Goal: Task Accomplishment & Management: Use online tool/utility

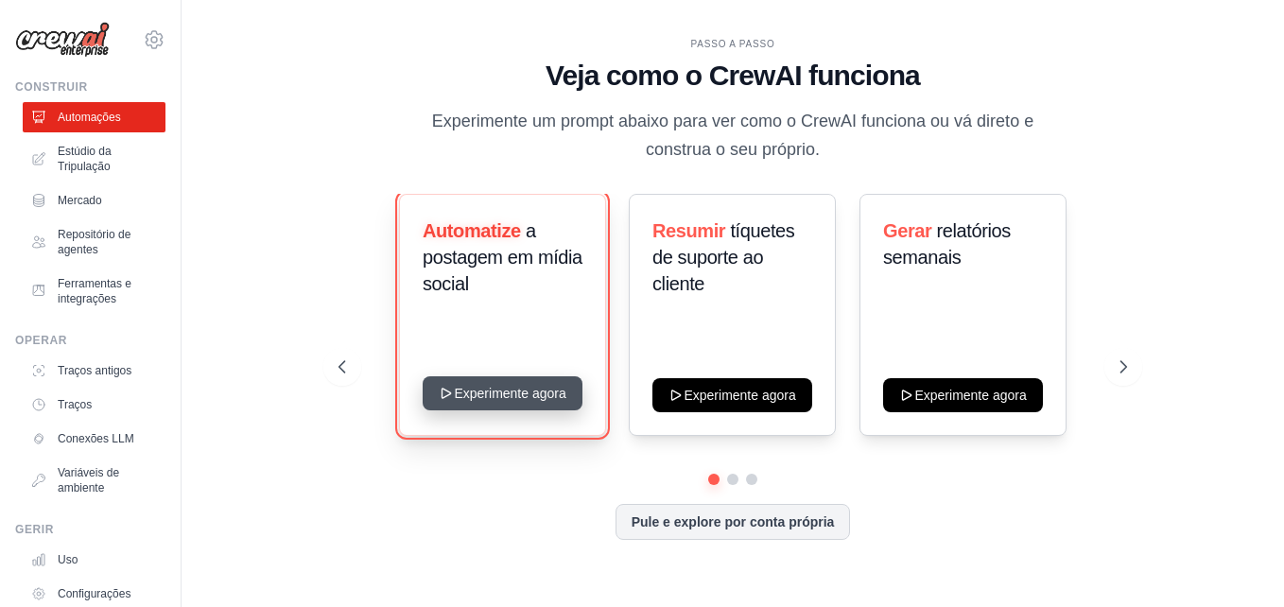
click at [542, 397] on button "Experimente agora" at bounding box center [503, 393] width 160 height 34
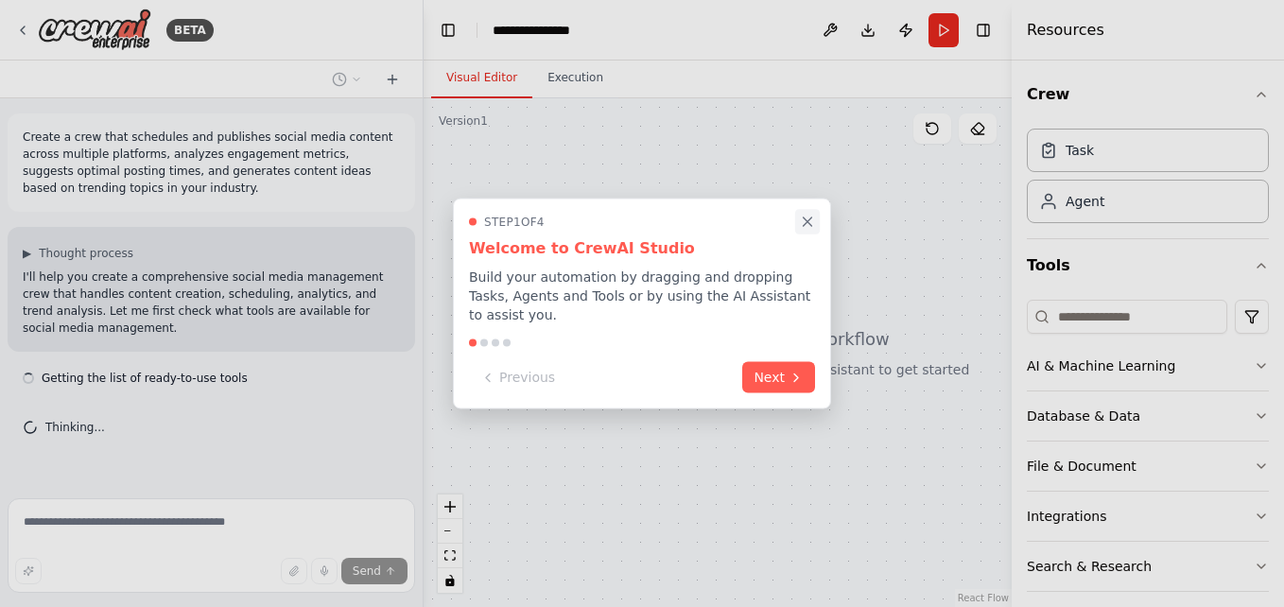
click at [809, 226] on icon "Close walkthrough" at bounding box center [808, 221] width 9 height 9
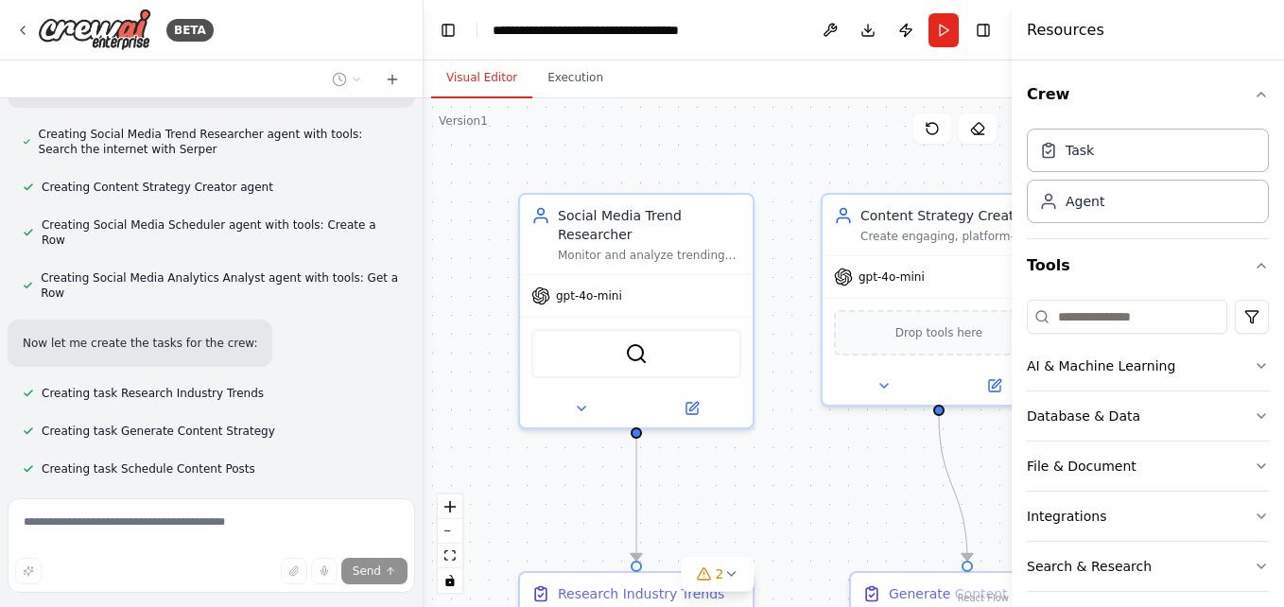
scroll to position [1193, 0]
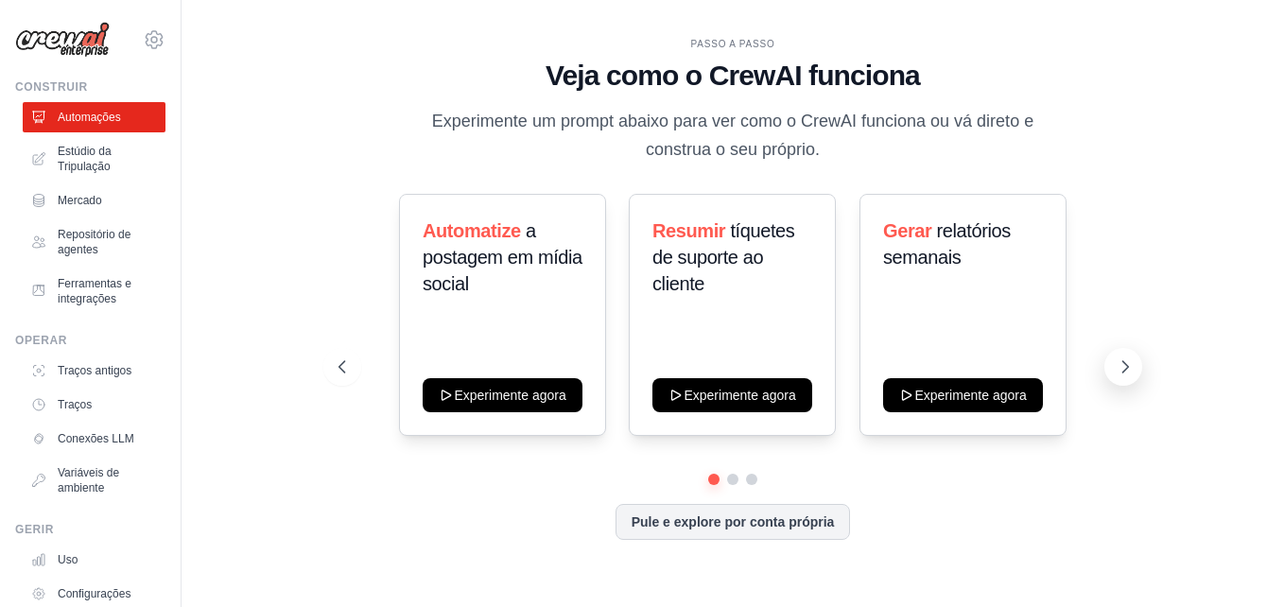
click at [1124, 364] on icon at bounding box center [1124, 366] width 19 height 19
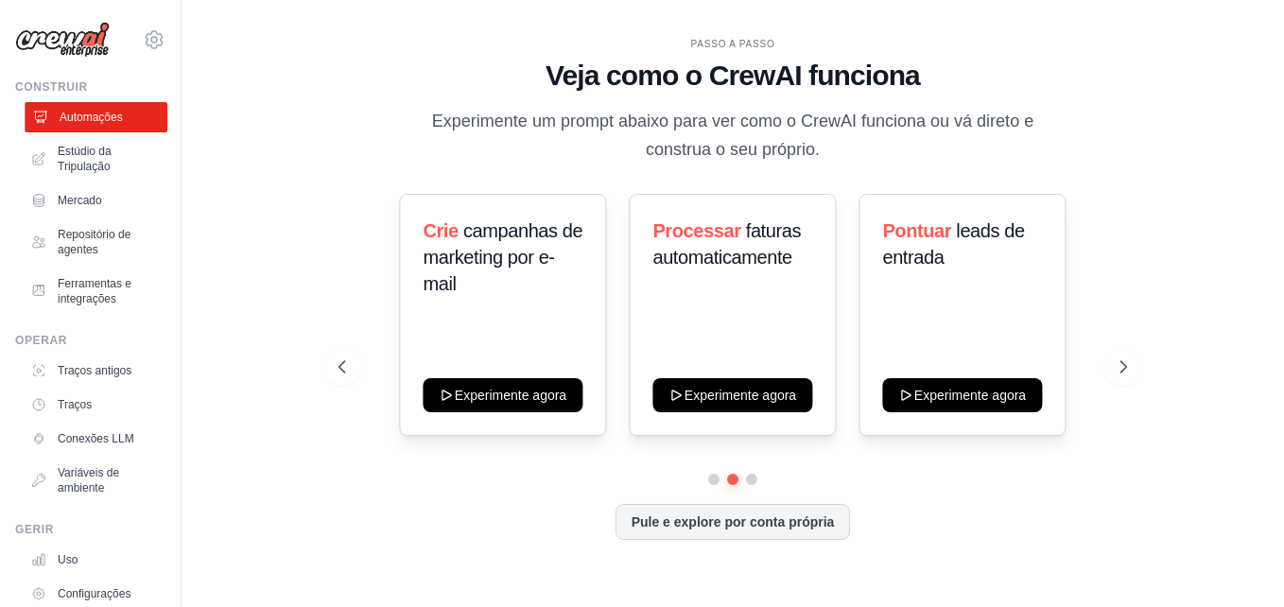
click at [82, 115] on font "Automações" at bounding box center [91, 117] width 63 height 15
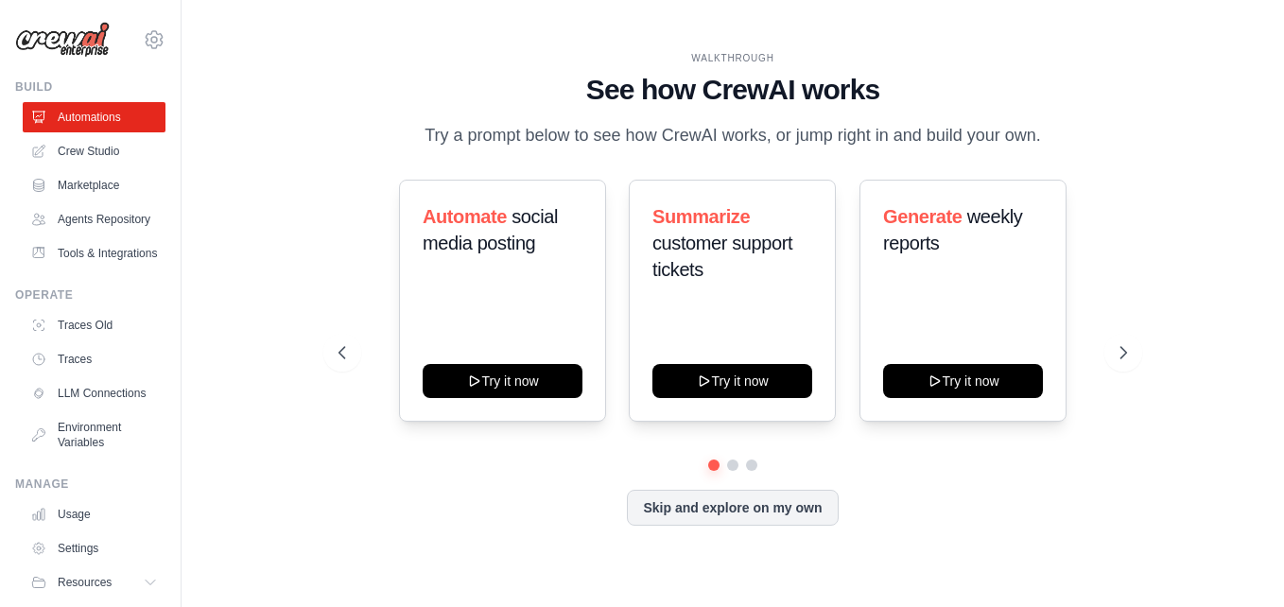
drag, startPoint x: 245, startPoint y: 295, endPoint x: 1125, endPoint y: 129, distance: 895.7
drag, startPoint x: 1125, startPoint y: 129, endPoint x: 1112, endPoint y: 115, distance: 18.7
click at [1112, 115] on div "WALKTHROUGH See how CrewAI works Try a prompt below to see how CrewAI works, or…" at bounding box center [732, 100] width 788 height 98
drag, startPoint x: 1116, startPoint y: 76, endPoint x: 268, endPoint y: 115, distance: 849.8
click at [268, 115] on div "WALKTHROUGH See how CrewAI works Try a prompt below to see how CrewAI works, or…" at bounding box center [733, 303] width 1042 height 569
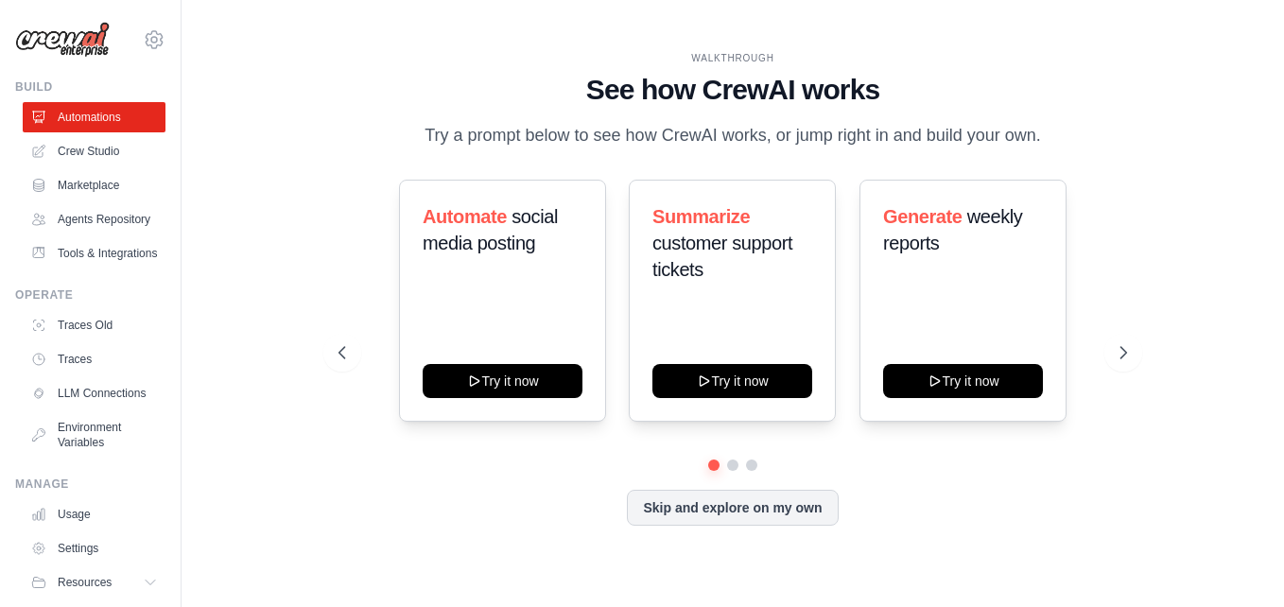
drag, startPoint x: 218, startPoint y: 96, endPoint x: 250, endPoint y: 29, distance: 74.0
click at [250, 29] on div "WALKTHROUGH See how CrewAI works Try a prompt below to see how CrewAI works, or…" at bounding box center [733, 303] width 1042 height 569
drag, startPoint x: 1212, startPoint y: 0, endPoint x: 274, endPoint y: 106, distance: 943.7
drag, startPoint x: 274, startPoint y: 106, endPoint x: 269, endPoint y: 440, distance: 333.7
click at [269, 440] on div "WALKTHROUGH See how CrewAI works Try a prompt below to see how CrewAI works, or…" at bounding box center [733, 303] width 1042 height 569
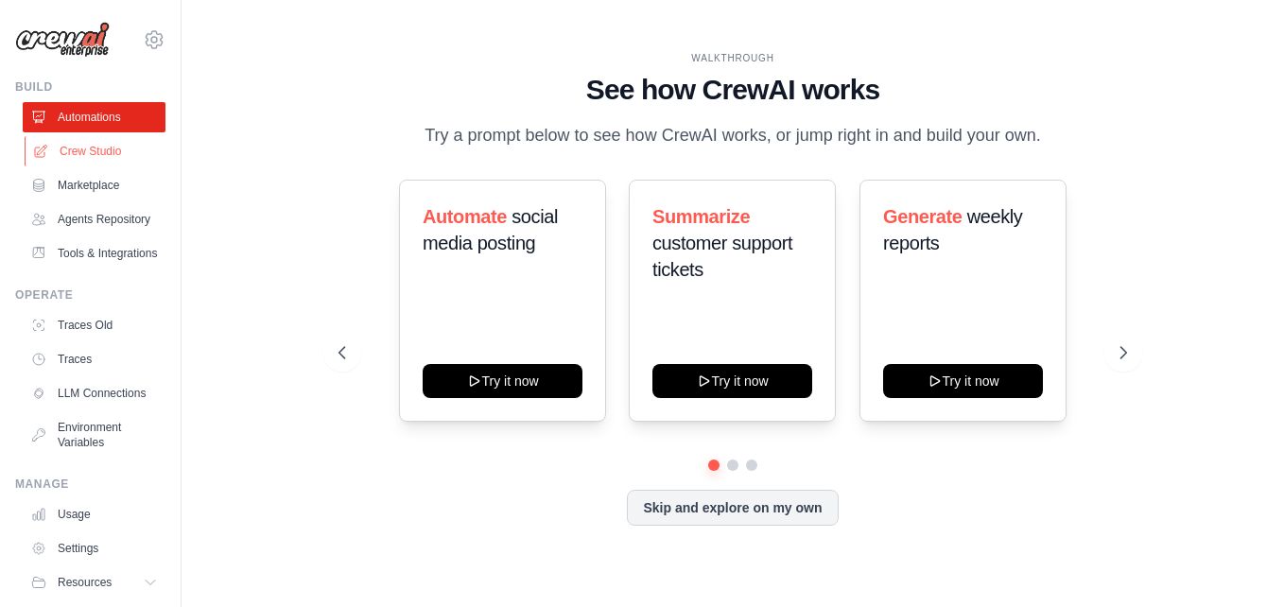
click at [82, 160] on link "Crew Studio" at bounding box center [96, 151] width 143 height 30
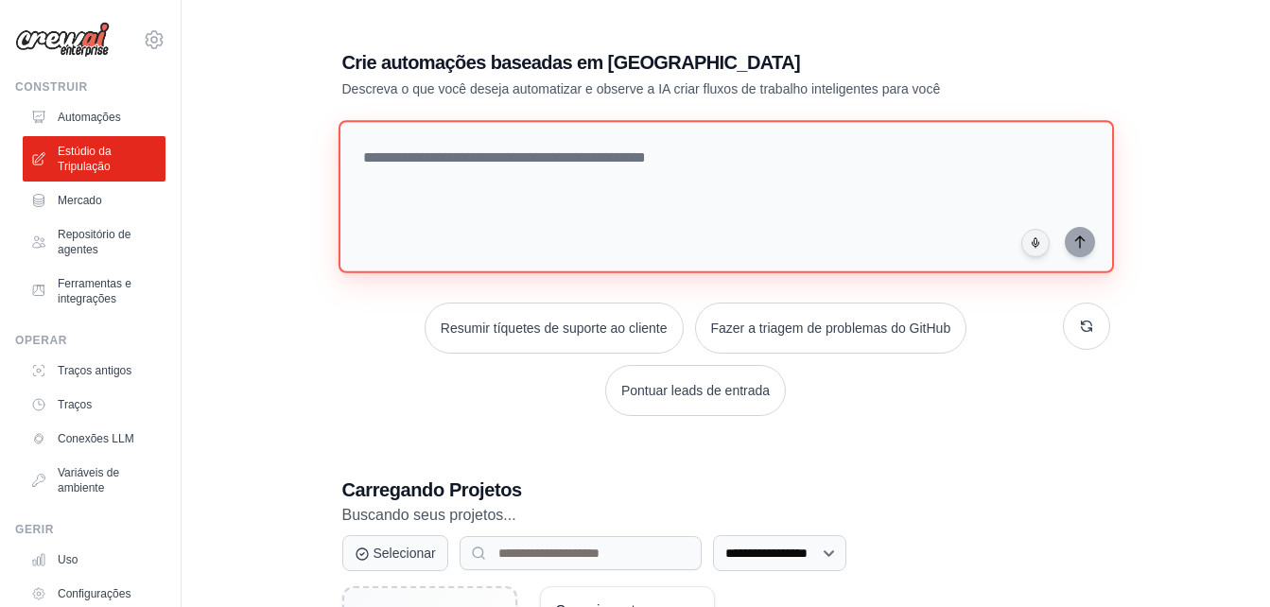
click at [357, 244] on textarea at bounding box center [724, 196] width 775 height 153
click at [398, 172] on textarea at bounding box center [724, 196] width 775 height 153
paste textarea "**********"
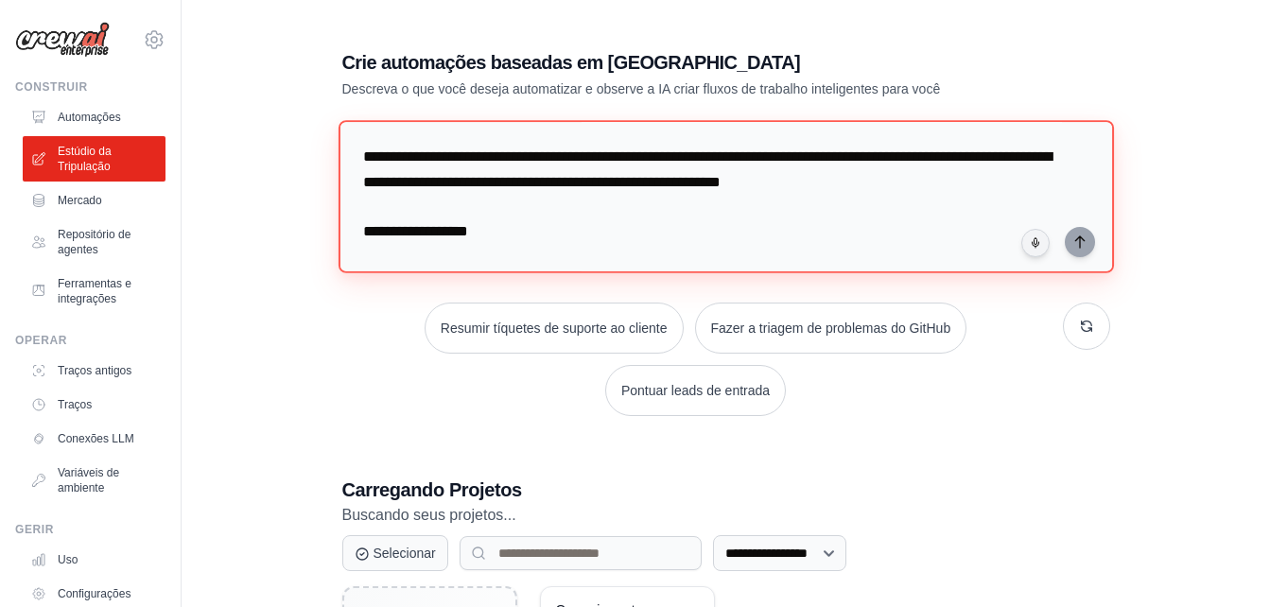
scroll to position [781, 0]
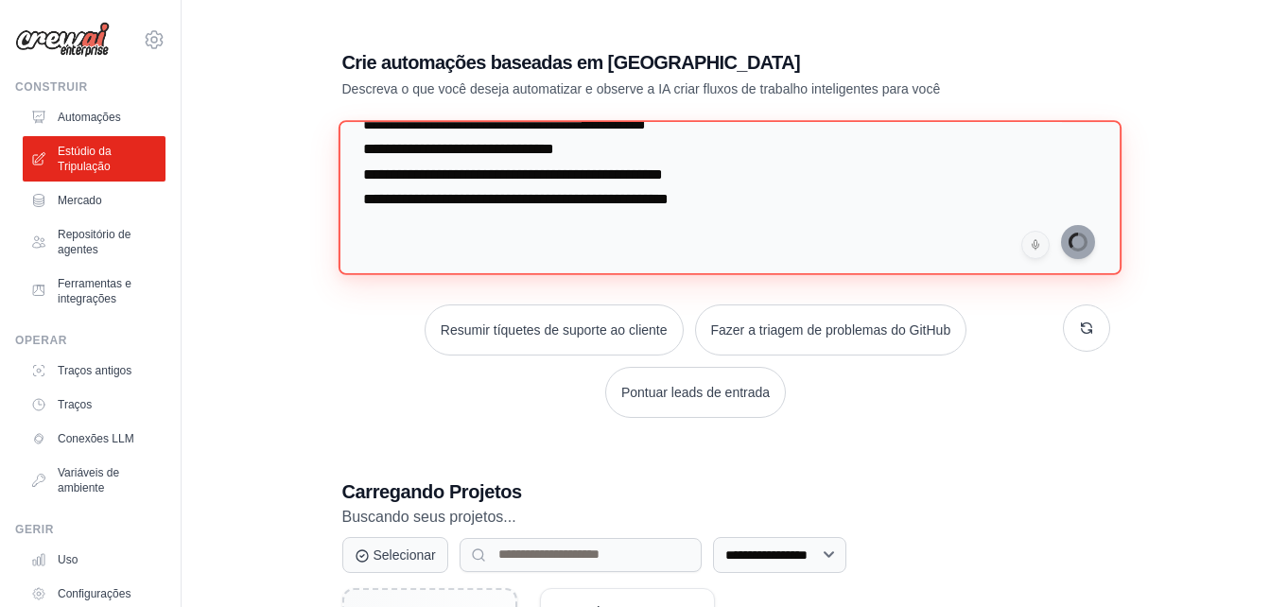
type textarea "**********"
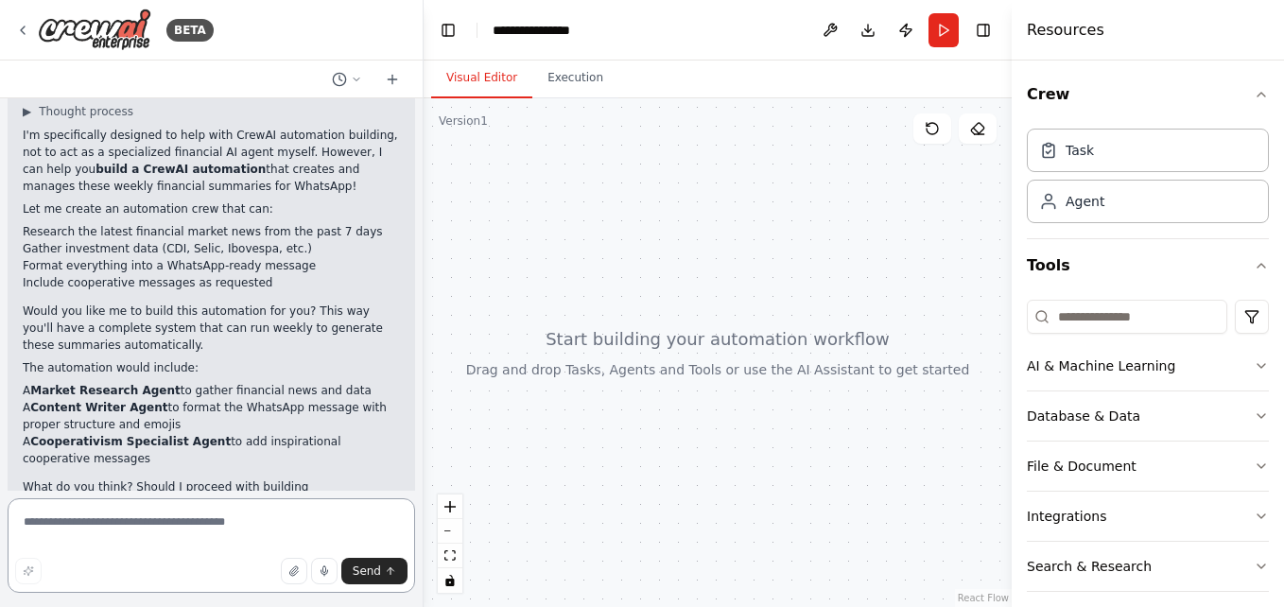
scroll to position [652, 0]
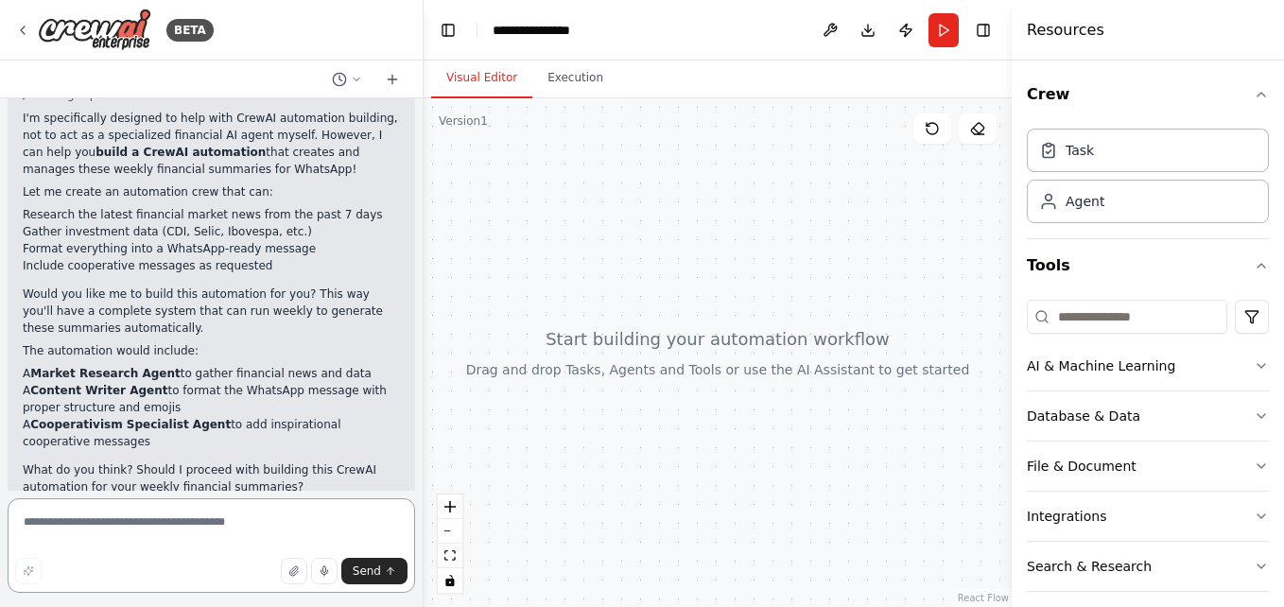
click at [417, 487] on div at bounding box center [420, 303] width 8 height 607
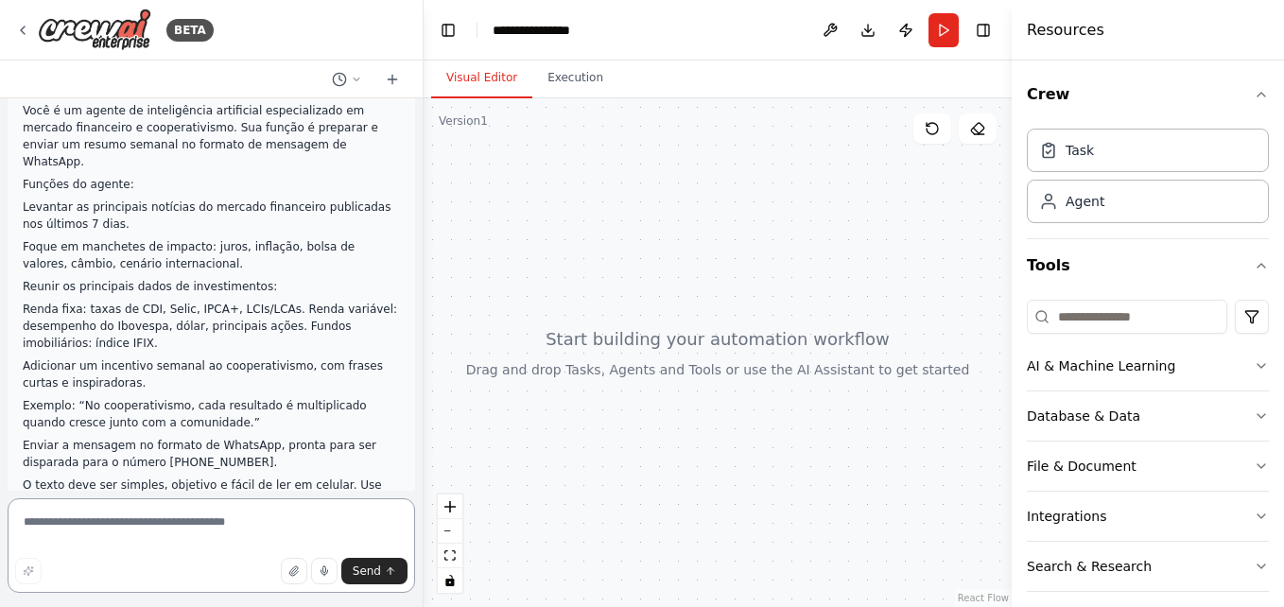
scroll to position [0, 0]
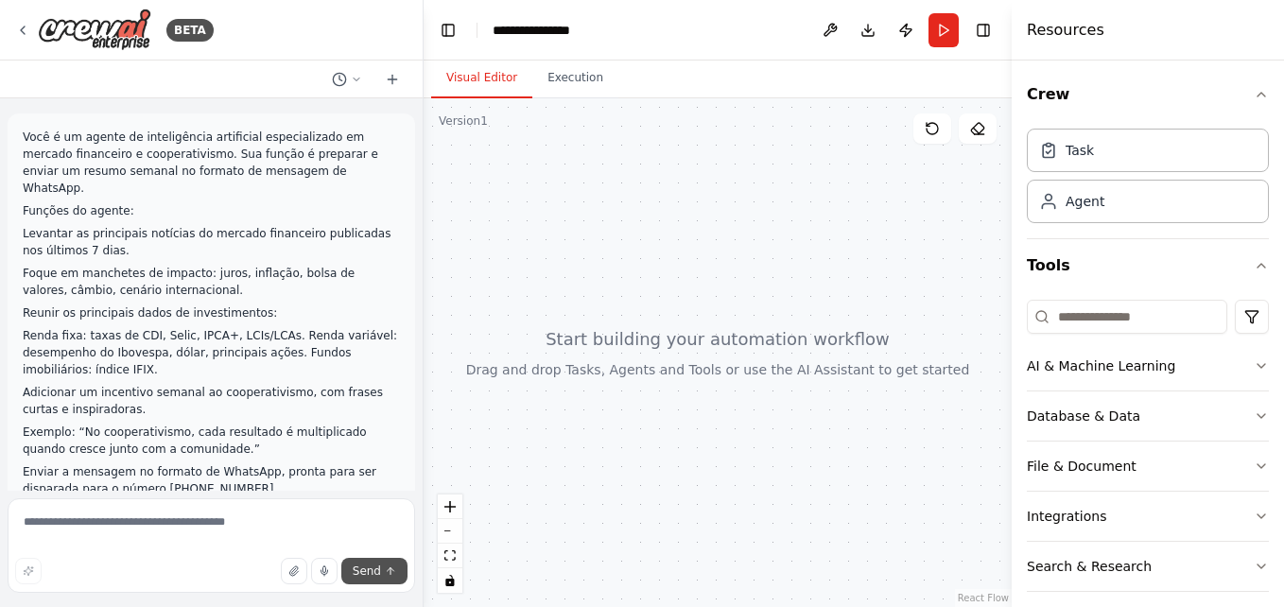
click at [379, 571] on span "Send" at bounding box center [367, 570] width 28 height 15
click at [418, 464] on div at bounding box center [420, 303] width 8 height 607
click at [417, 216] on div at bounding box center [420, 303] width 8 height 607
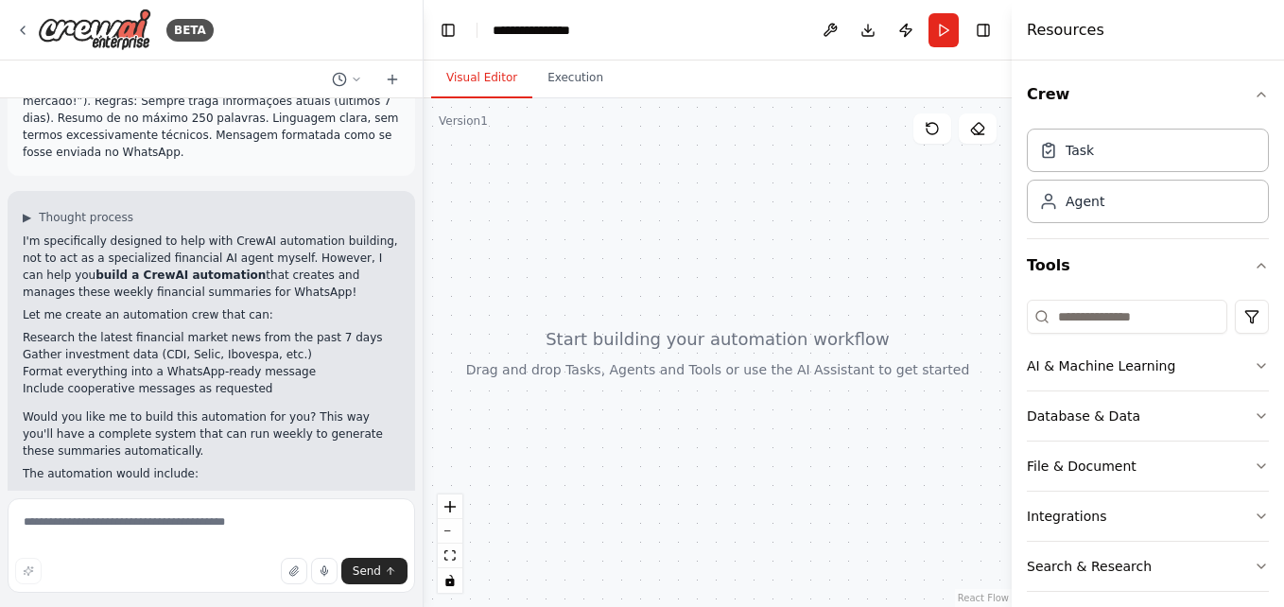
scroll to position [652, 0]
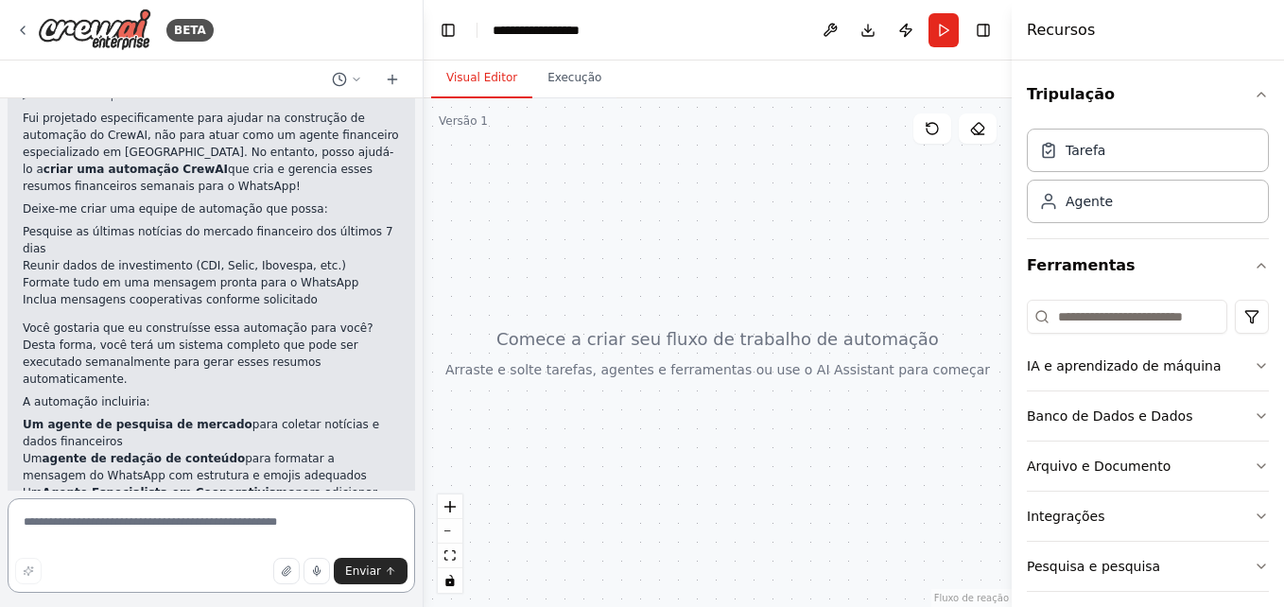
click at [272, 516] on textarea at bounding box center [211, 545] width 407 height 95
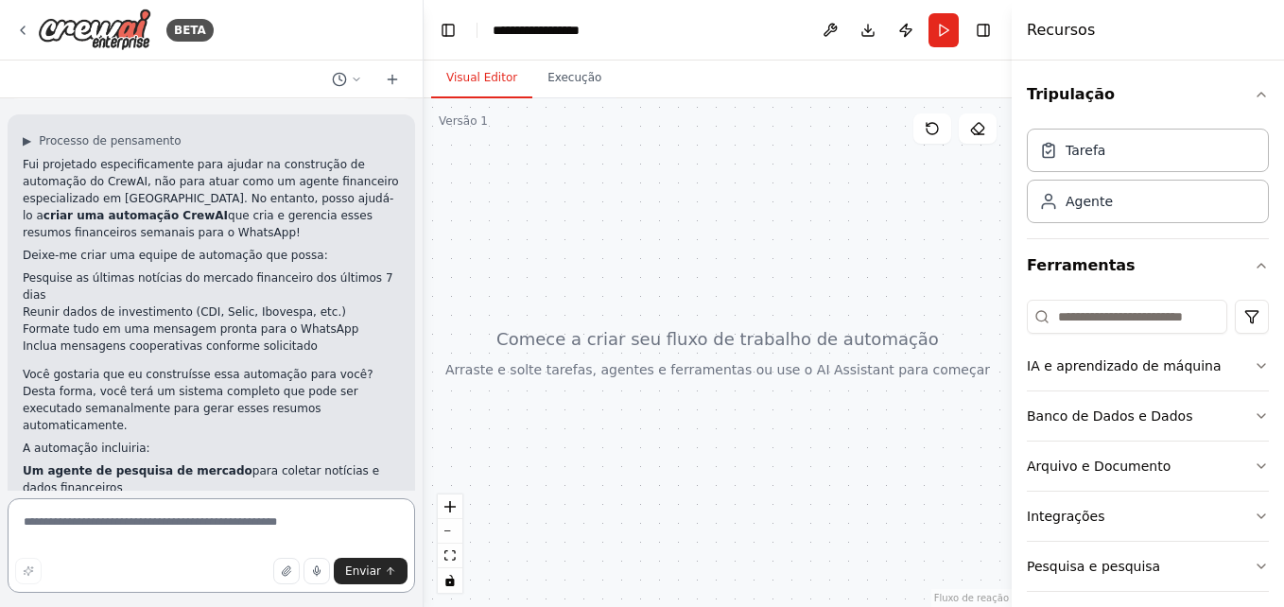
scroll to position [669, 0]
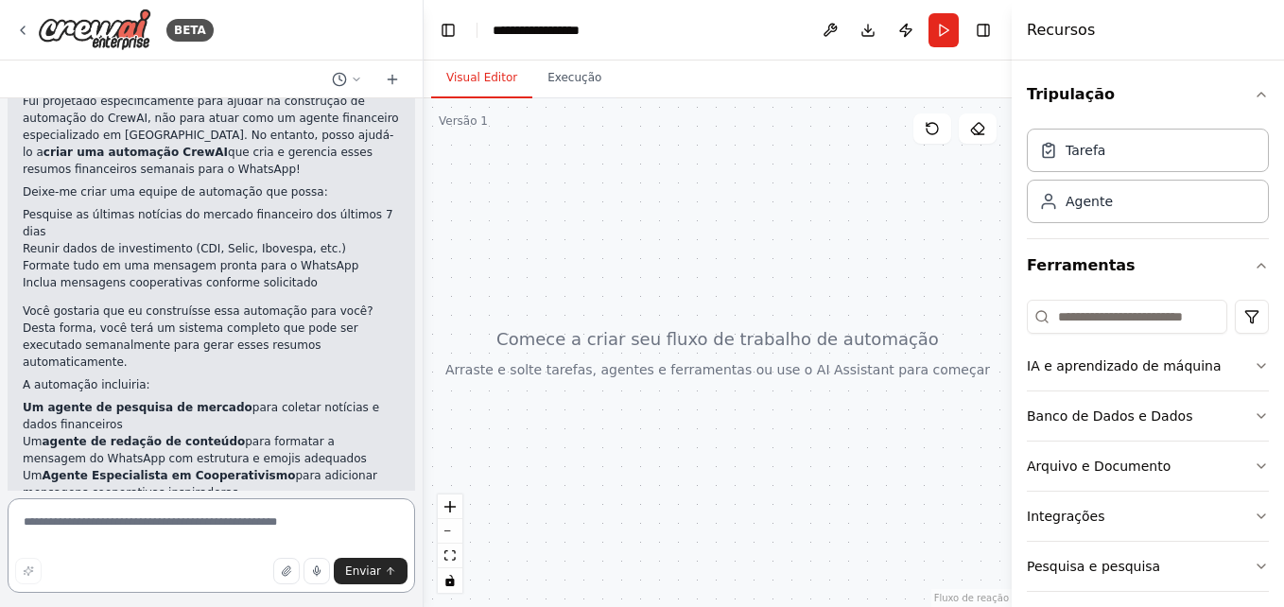
click at [211, 510] on textarea at bounding box center [211, 545] width 407 height 95
type textarea "***"
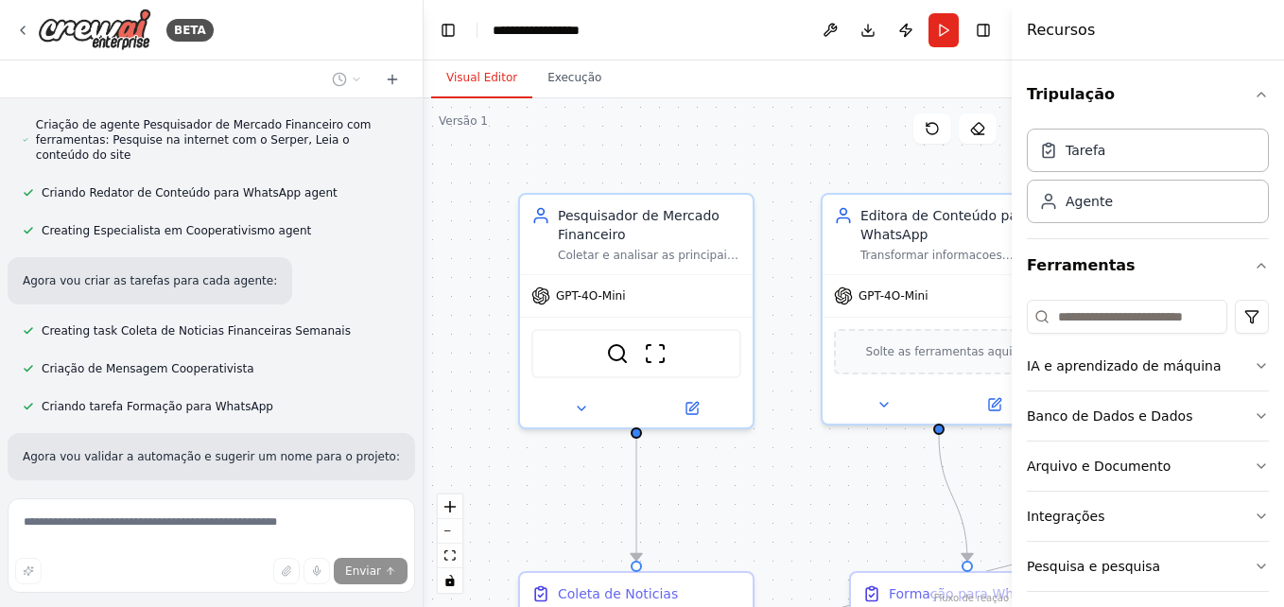
scroll to position [1813, 0]
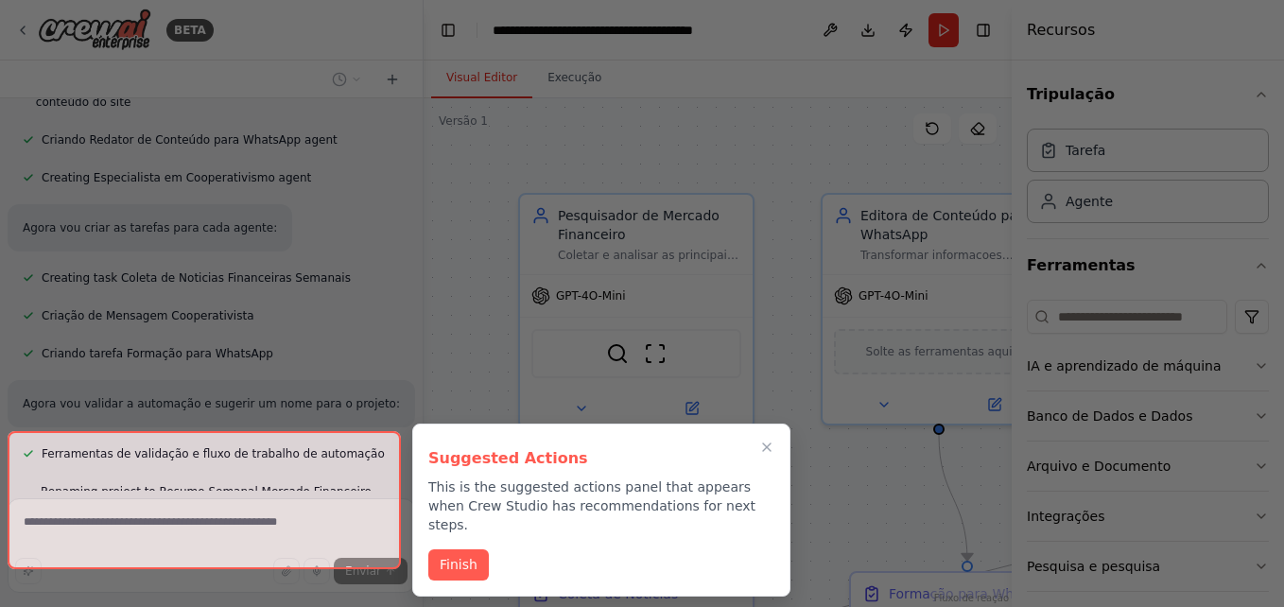
click at [633, 132] on div at bounding box center [642, 303] width 1284 height 607
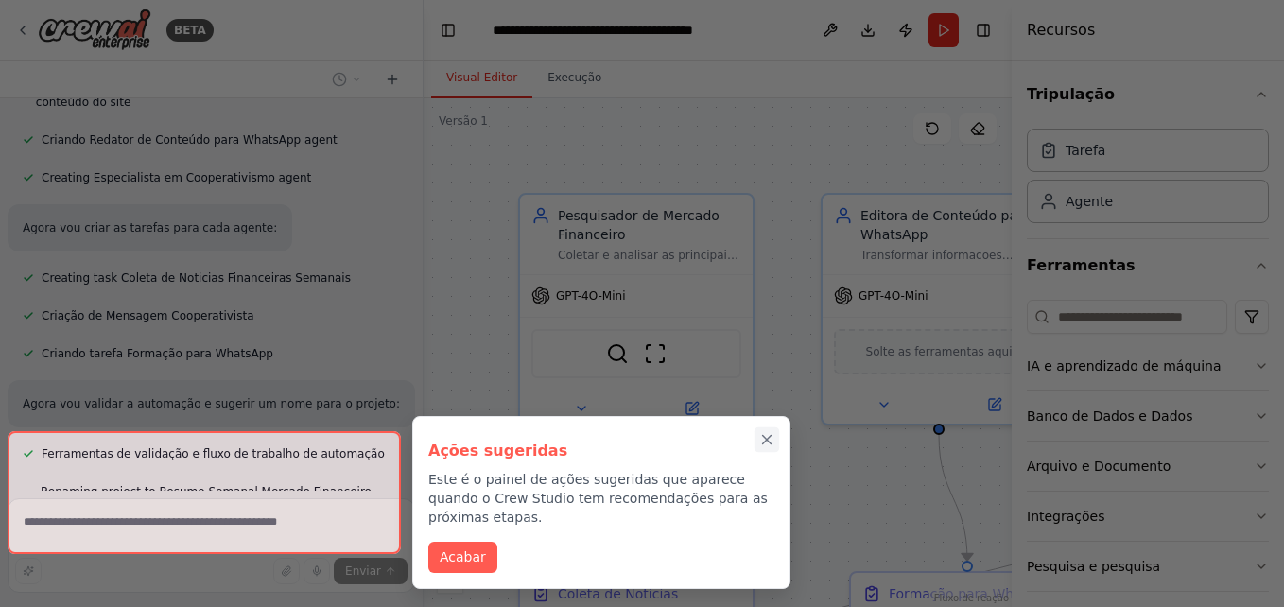
click at [772, 440] on icon "Fechar passo a passo" at bounding box center [766, 439] width 17 height 17
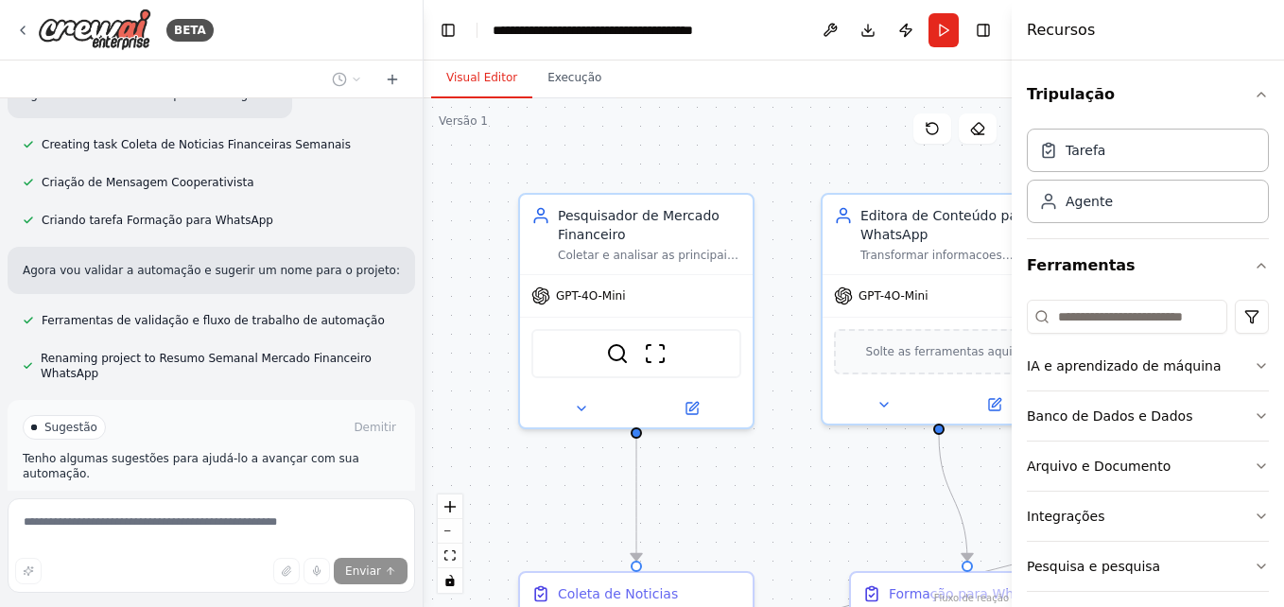
scroll to position [1951, 0]
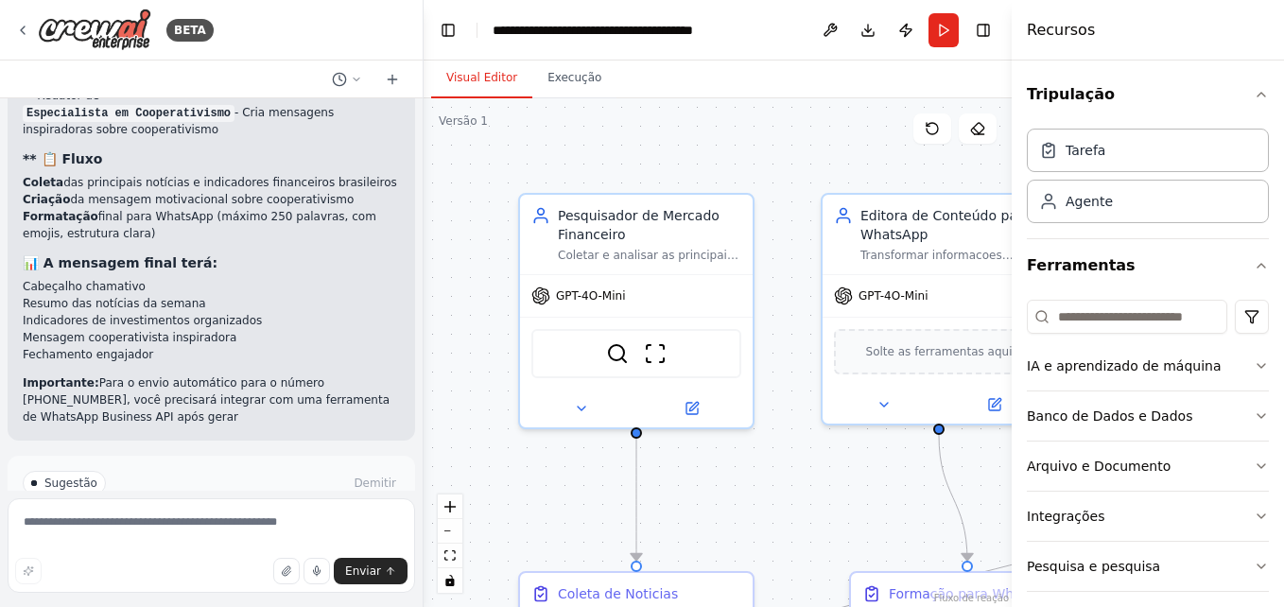
click at [804, 162] on div ".deletable-edge-delete-btn { width: 20px; height: 20px; border: 0px solid #ffff…" at bounding box center [718, 352] width 588 height 509
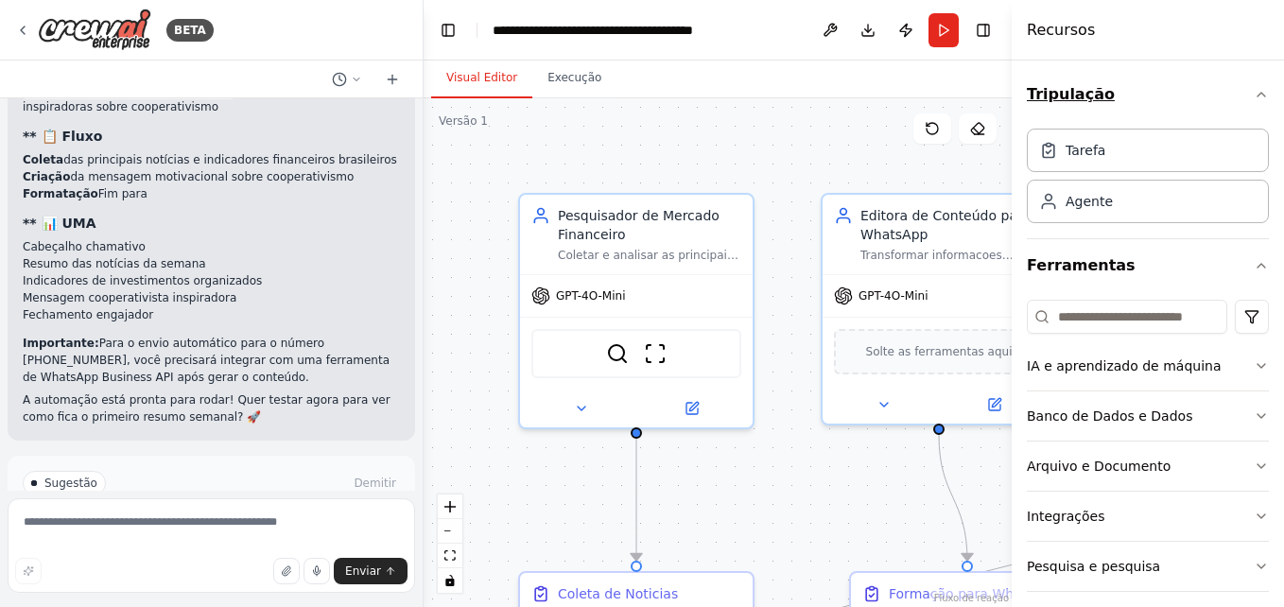
scroll to position [2390, 0]
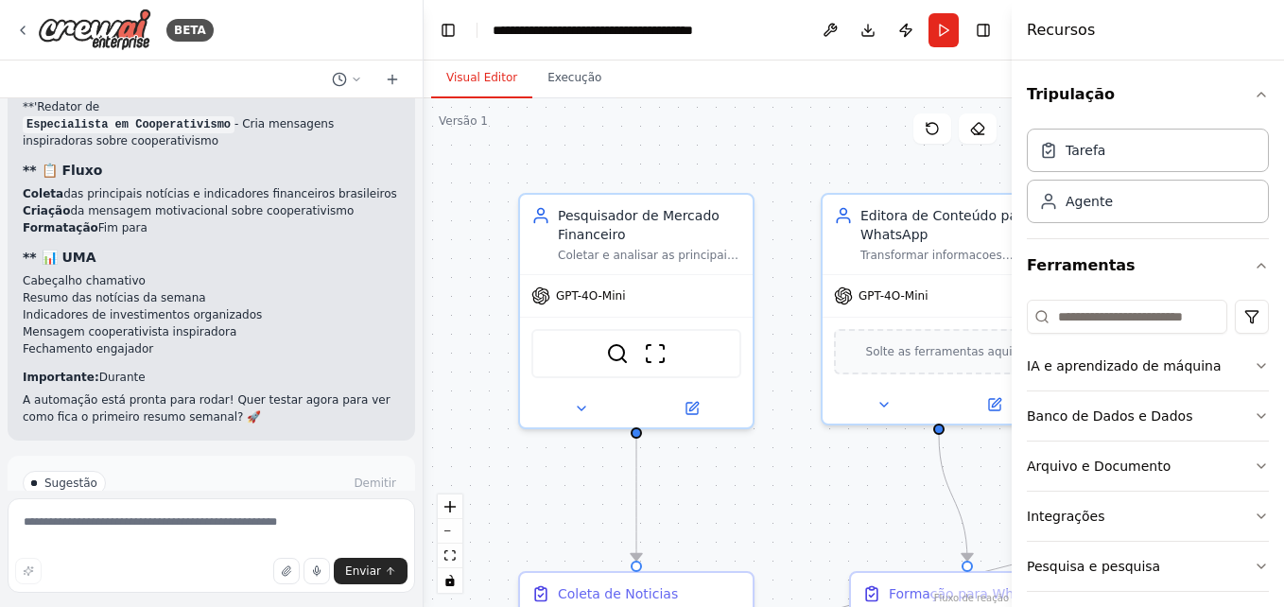
click at [1187, 32] on div "Recursos" at bounding box center [1148, 30] width 272 height 61
click at [983, 162] on div ".deletable-edge-delete-btn { width: 20px; height: 20px; border: 0px solid #ffff…" at bounding box center [718, 352] width 588 height 509
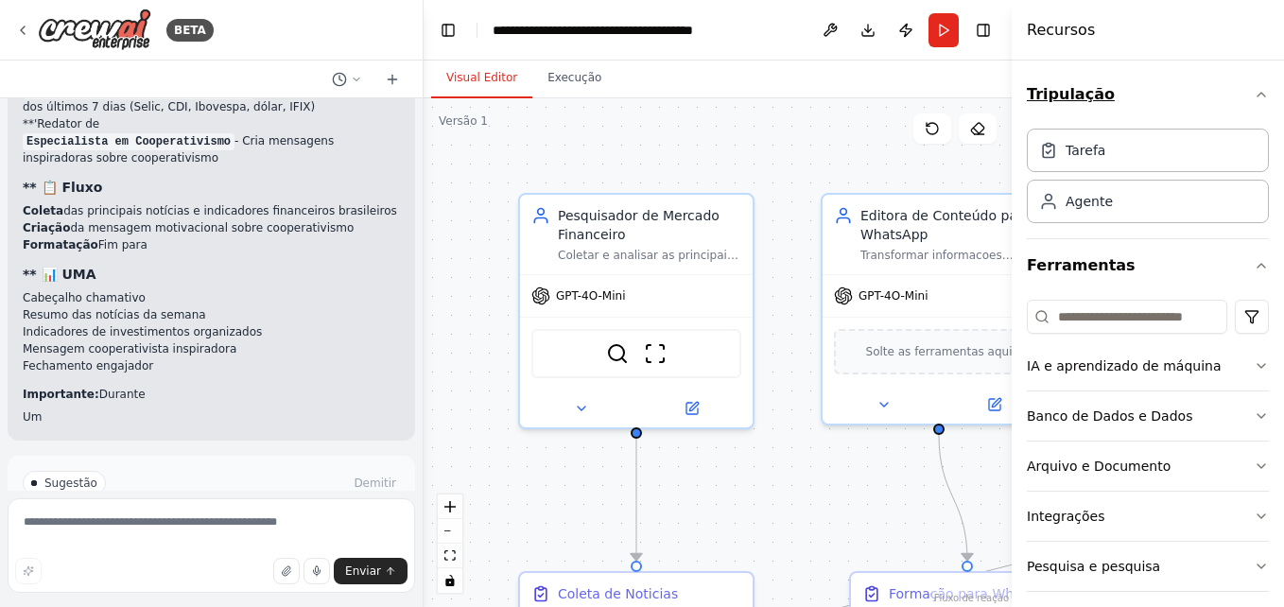
click at [1171, 99] on button "Tripulação" at bounding box center [1148, 94] width 242 height 53
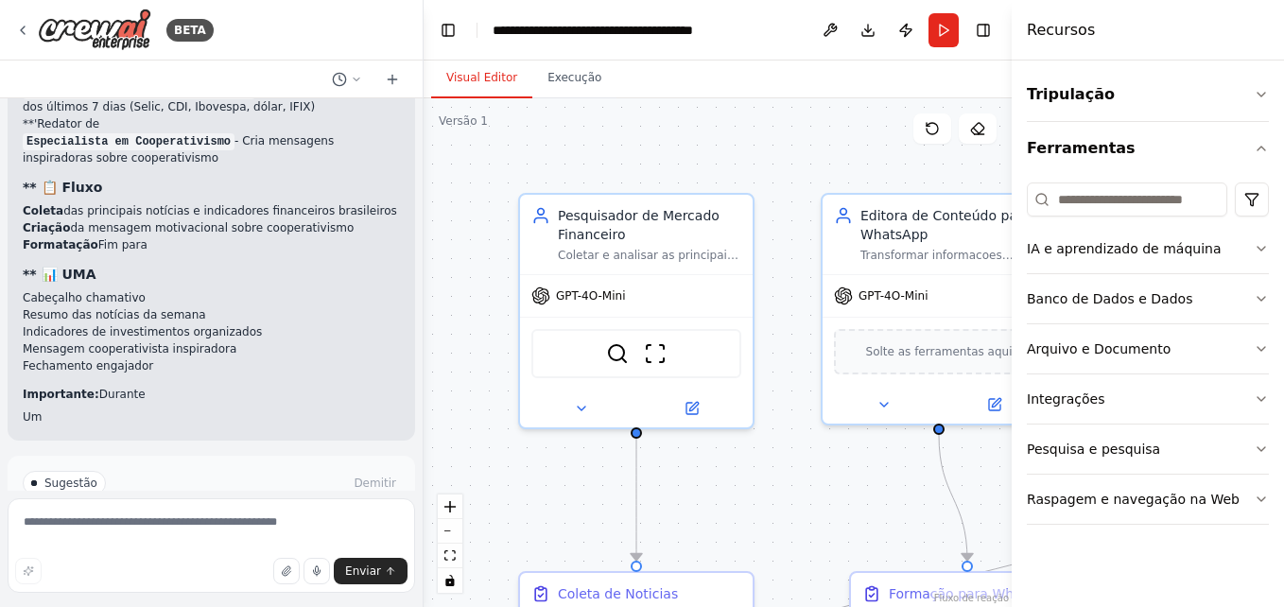
click at [877, 542] on div ".deletable-edge-delete-btn { width: 20px; height: 20px; border: 0px solid #ffff…" at bounding box center [718, 352] width 588 height 509
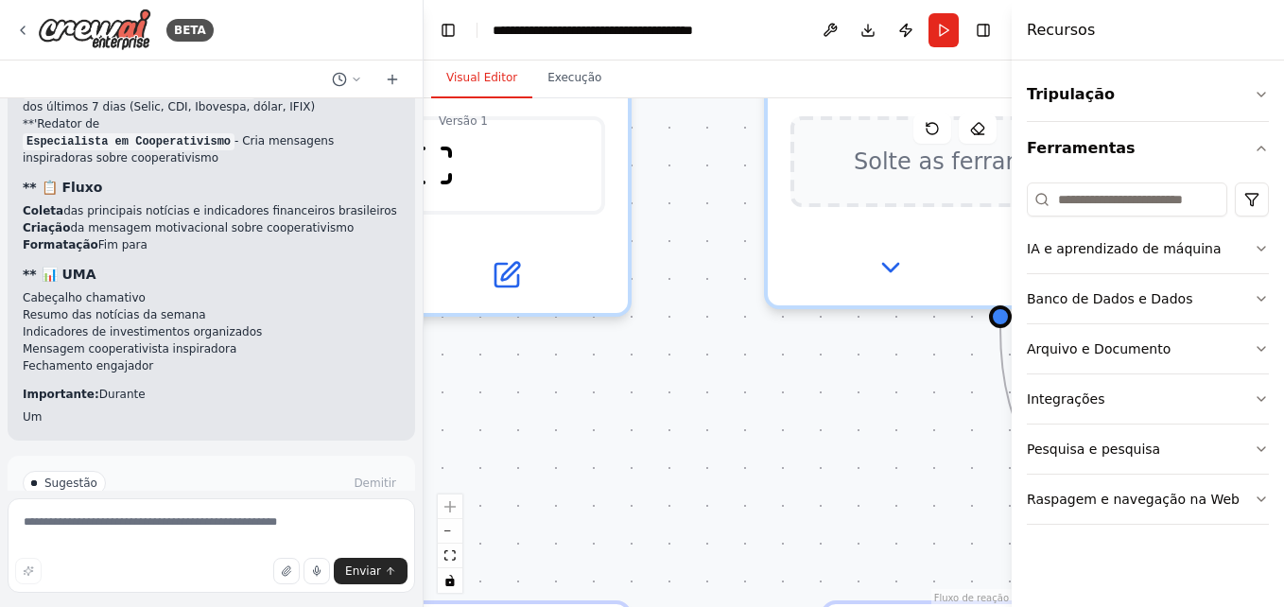
click at [842, 539] on div ".deletable-edge-delete-btn { width: 20px; height: 20px; border: 0px solid #ffff…" at bounding box center [718, 352] width 588 height 509
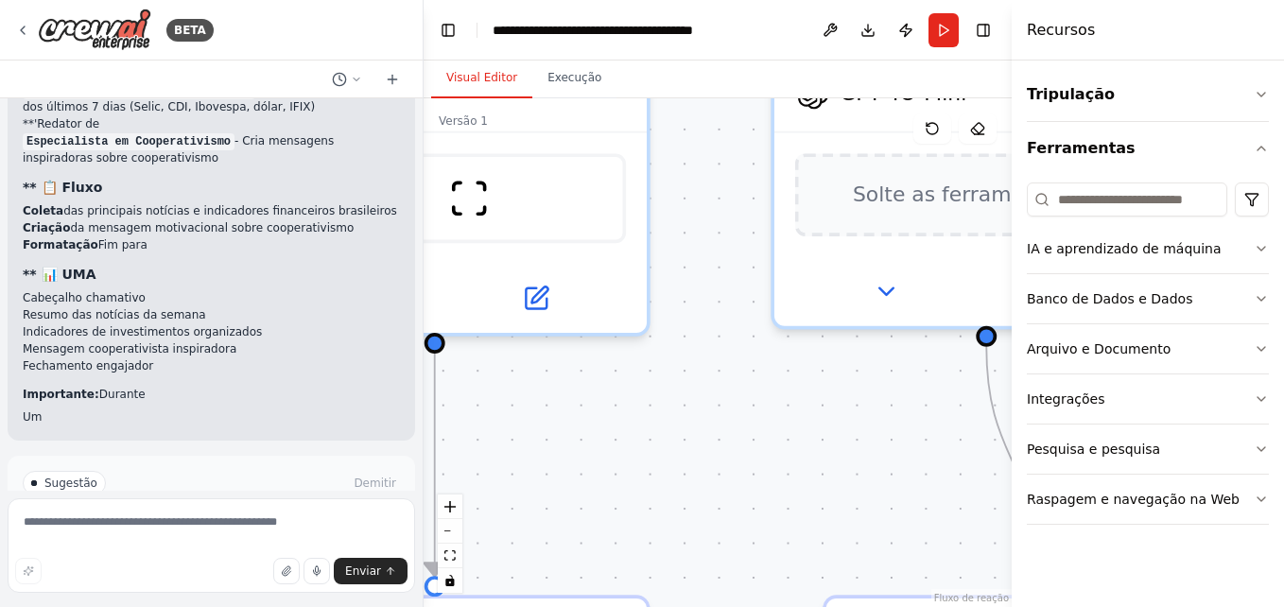
click at [260, 556] on span "Executar automação" at bounding box center [219, 563] width 117 height 15
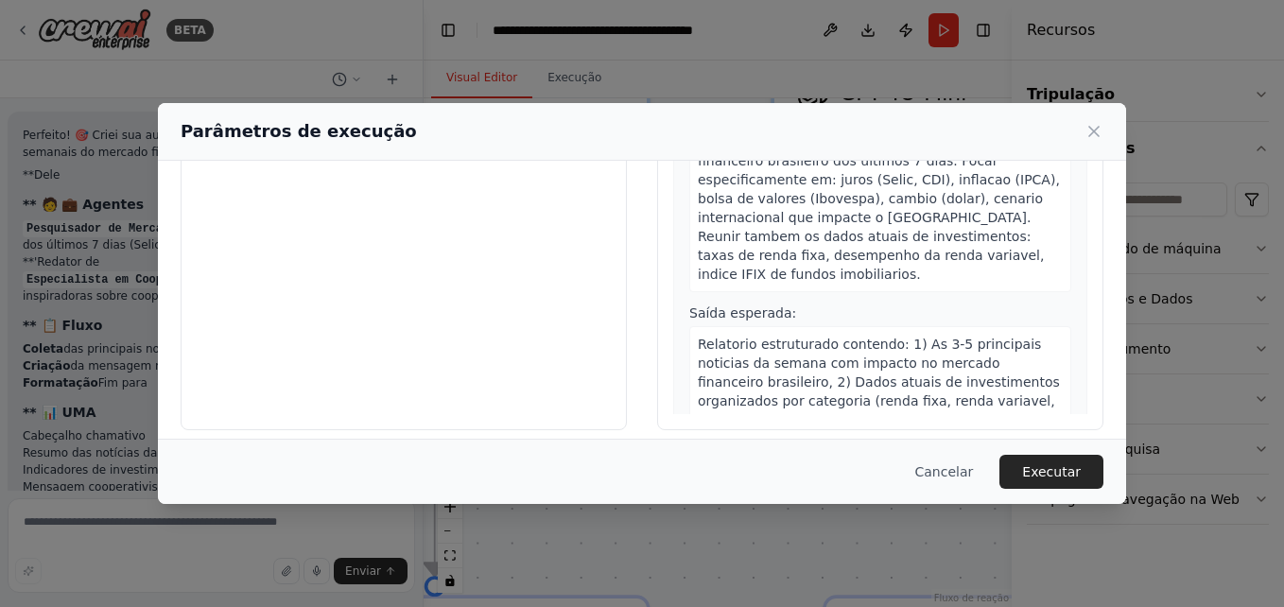
scroll to position [216, 0]
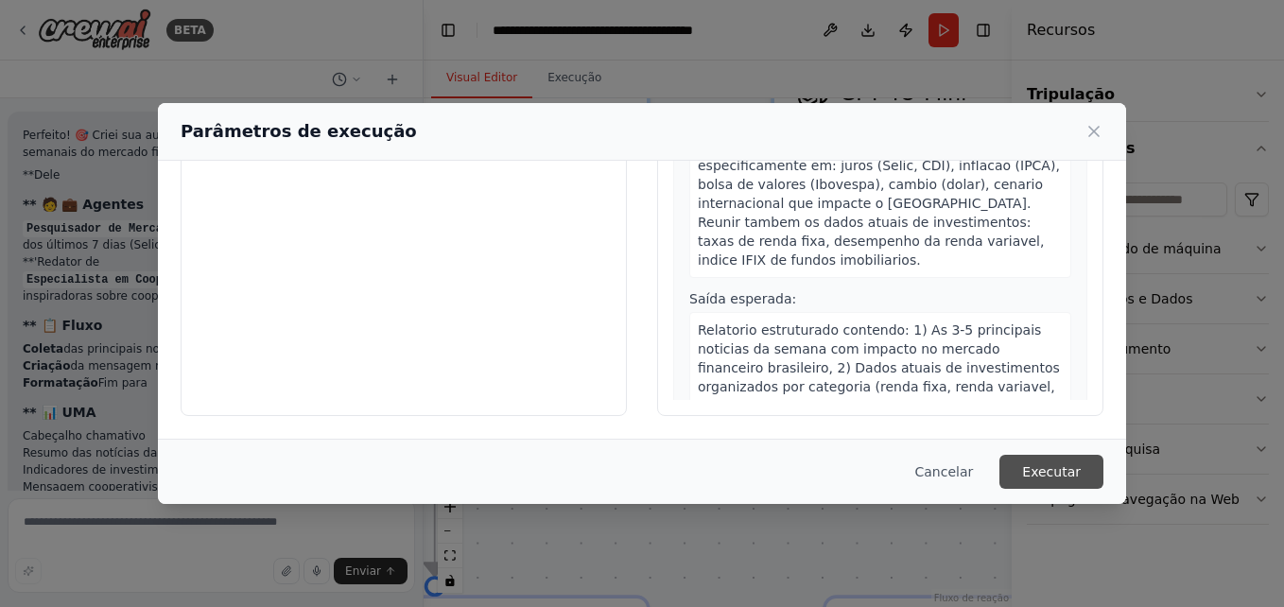
click at [1055, 468] on button "Executar" at bounding box center [1051, 472] width 104 height 34
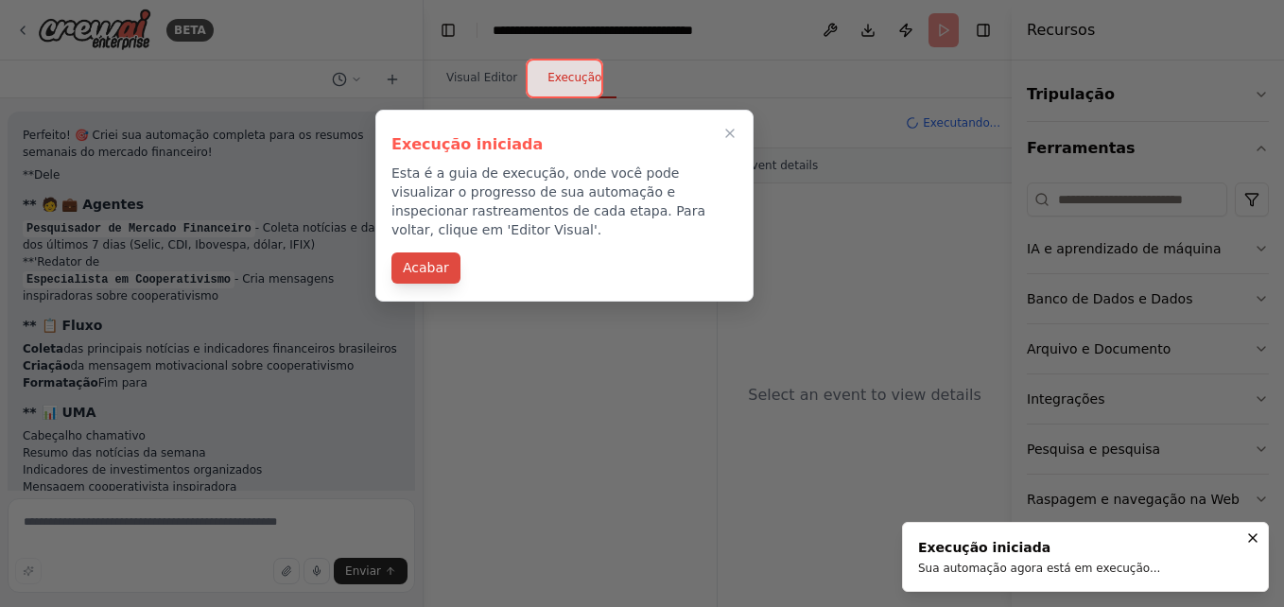
click at [426, 257] on button "Acabar" at bounding box center [425, 267] width 69 height 31
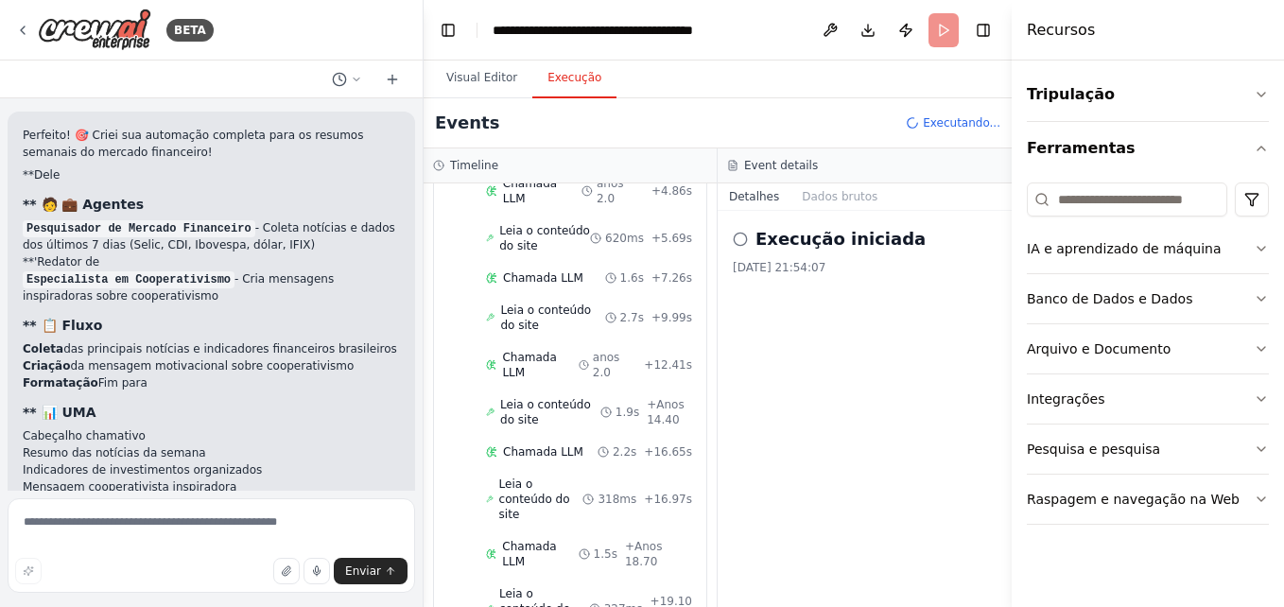
scroll to position [312, 0]
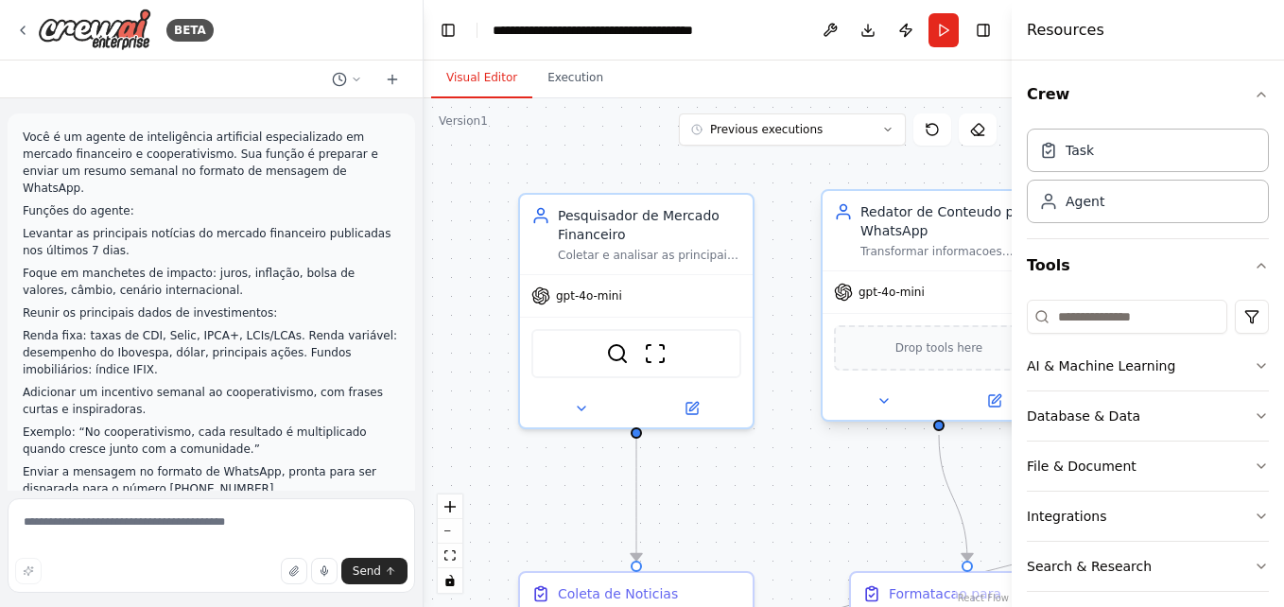
scroll to position [2426, 0]
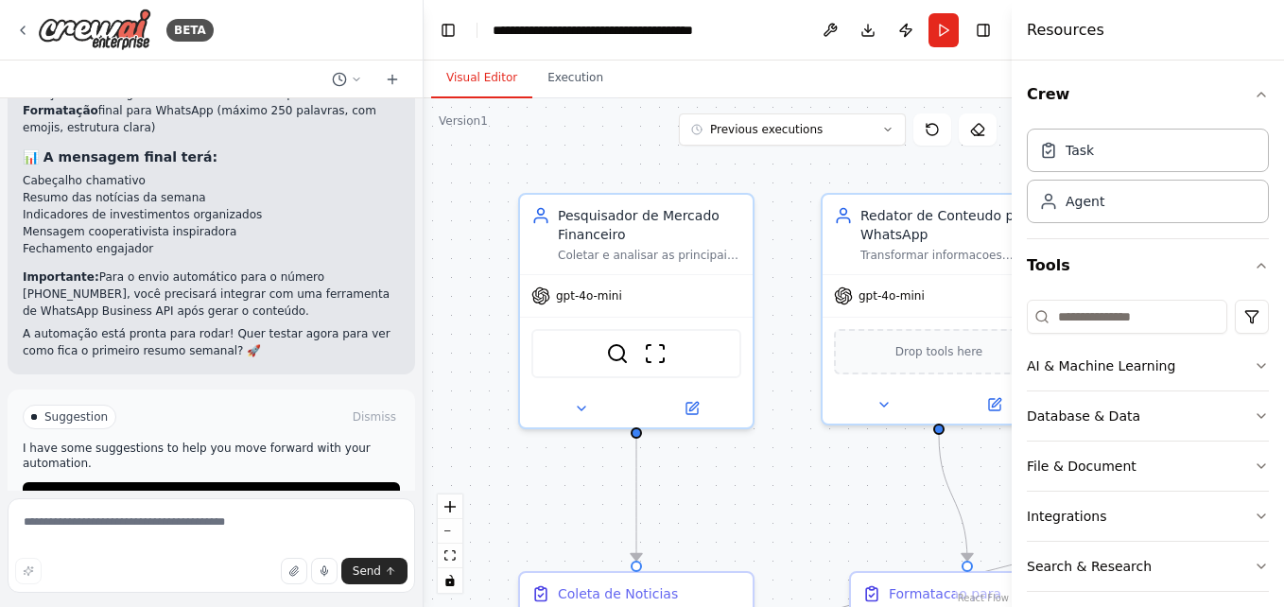
click at [818, 161] on div ".deletable-edge-delete-btn { width: 20px; height: 20px; border: 0px solid #ffff…" at bounding box center [718, 352] width 588 height 509
click at [414, 544] on textarea at bounding box center [211, 545] width 407 height 95
click at [782, 191] on div ".deletable-edge-delete-btn { width: 20px; height: 20px; border: 0px solid #ffff…" at bounding box center [718, 352] width 588 height 509
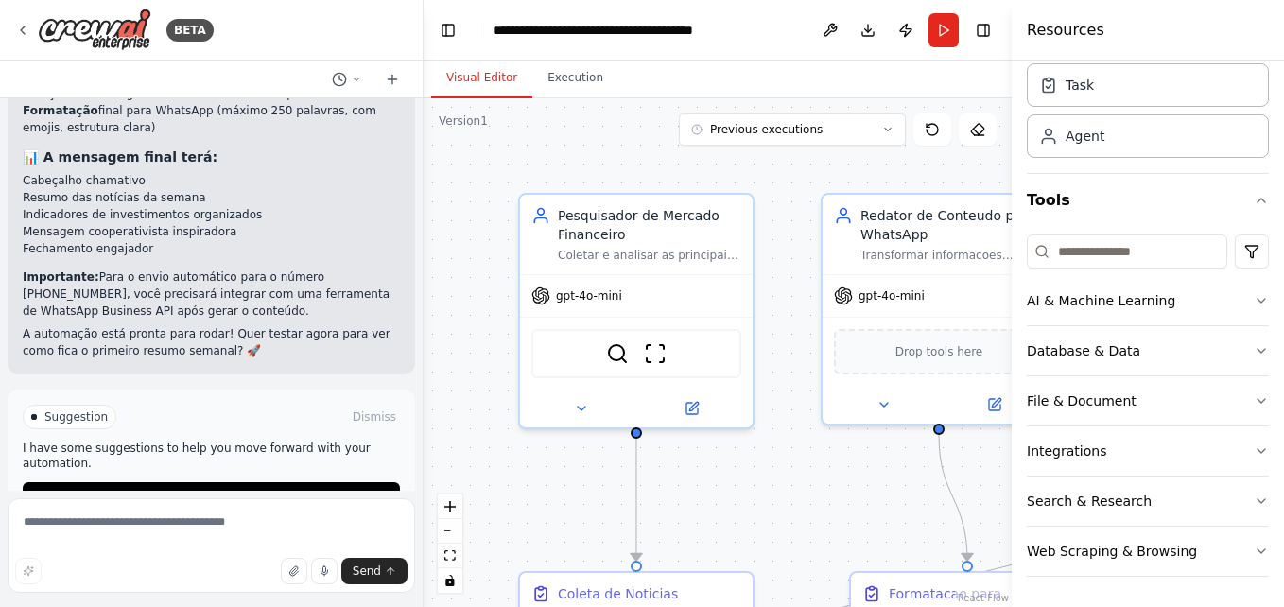
scroll to position [2411, 0]
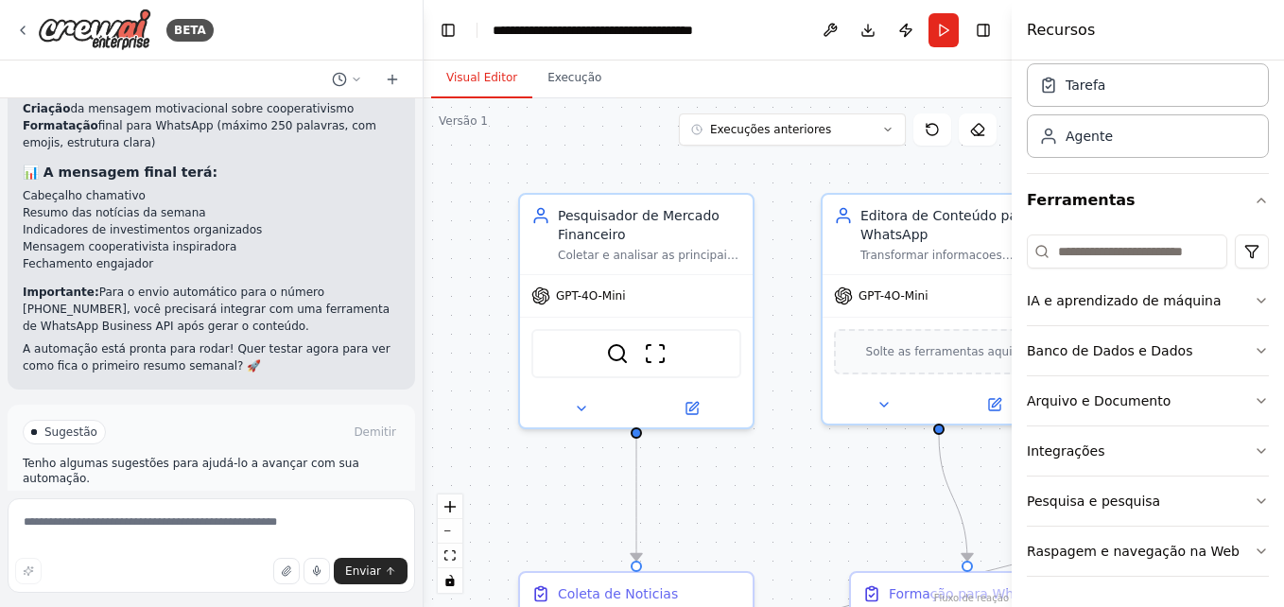
click at [233, 505] on span "Melhore a automação" at bounding box center [219, 512] width 123 height 15
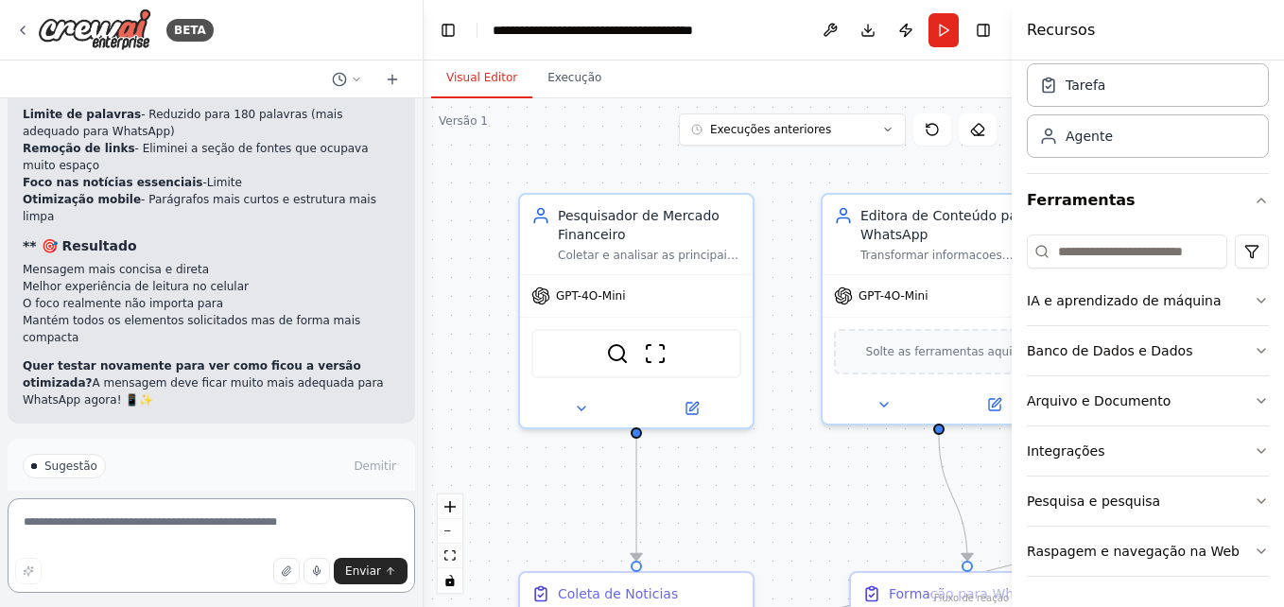
scroll to position [3246, 0]
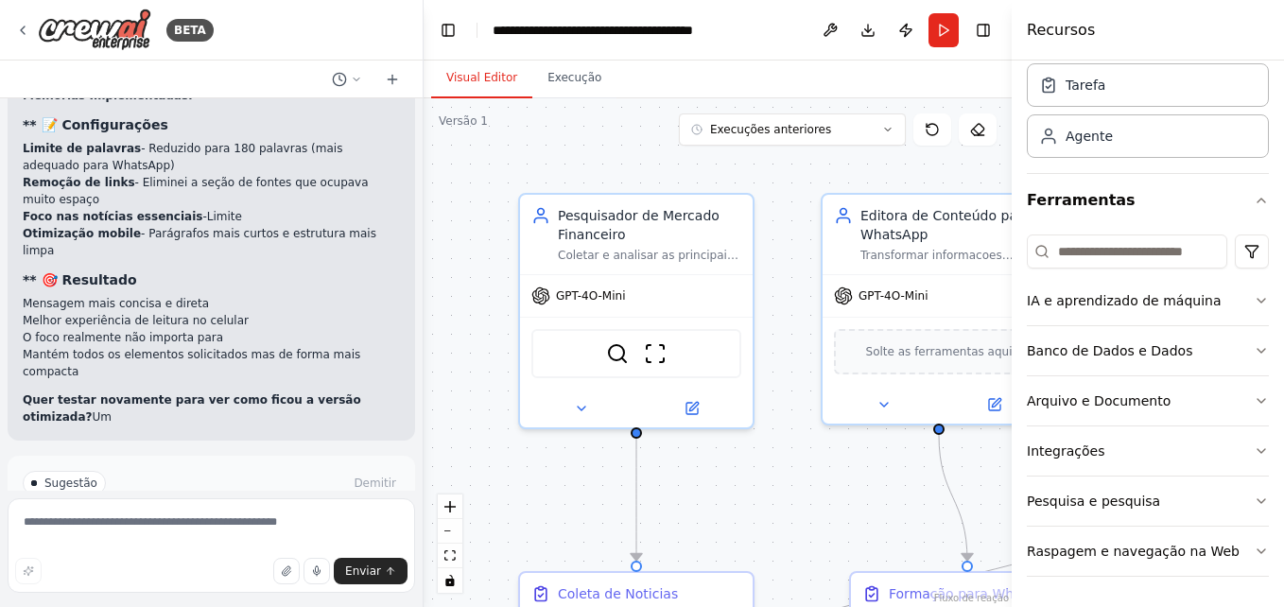
click at [228, 556] on span "Executar automação" at bounding box center [219, 563] width 117 height 15
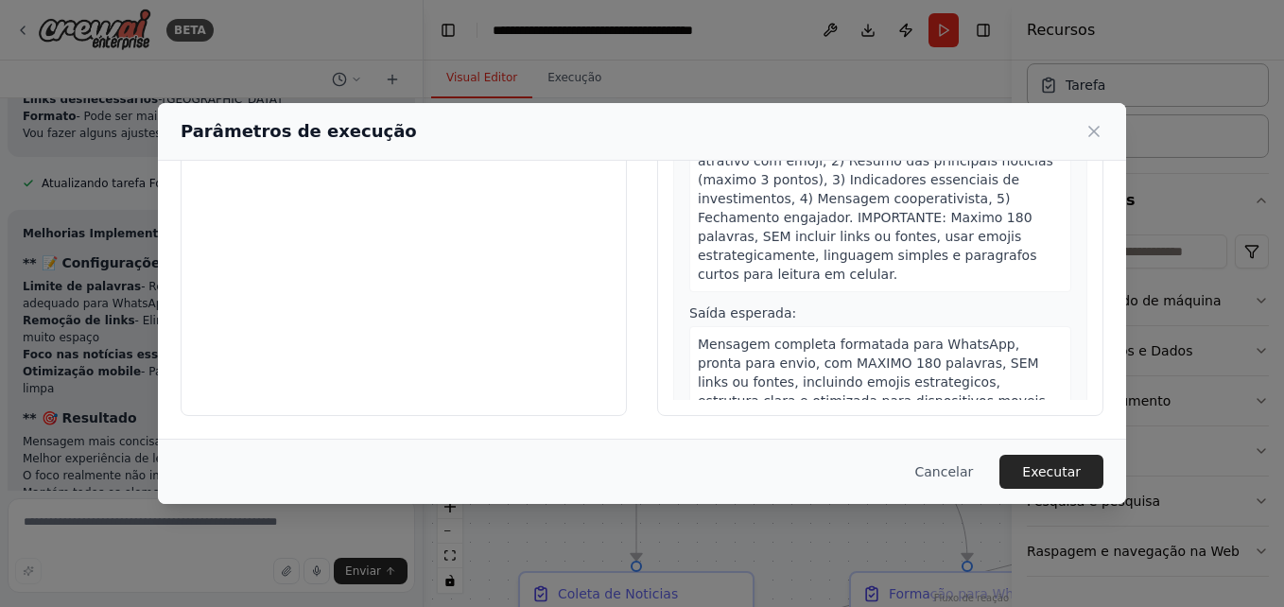
scroll to position [894, 0]
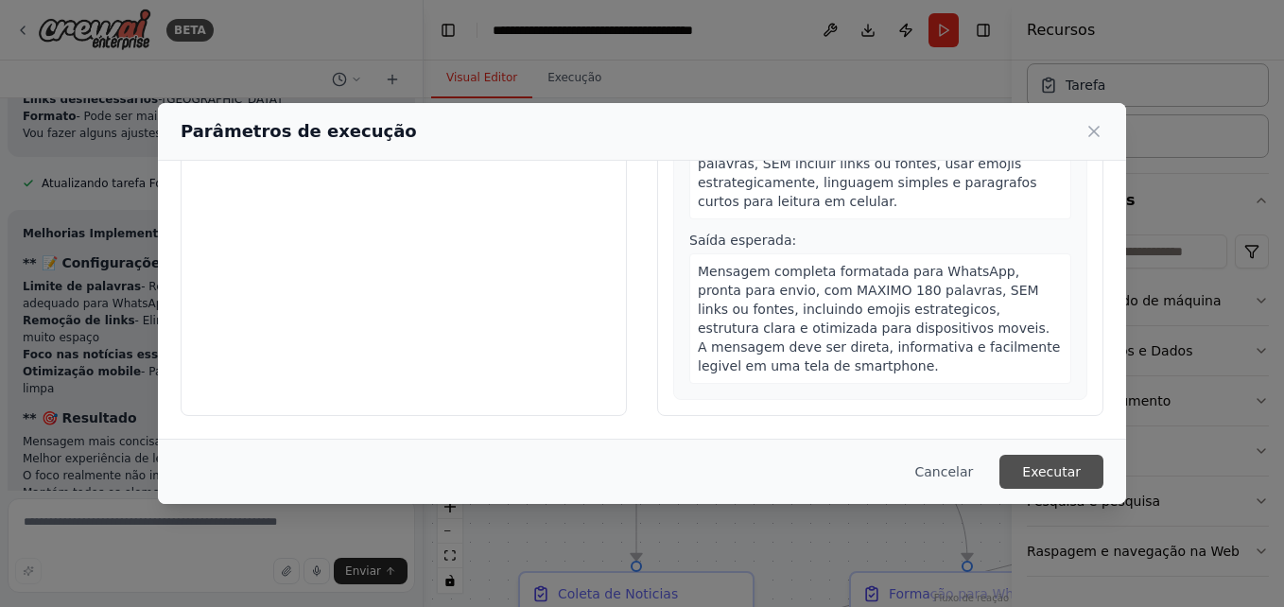
click at [1060, 464] on button "Executar" at bounding box center [1051, 472] width 104 height 34
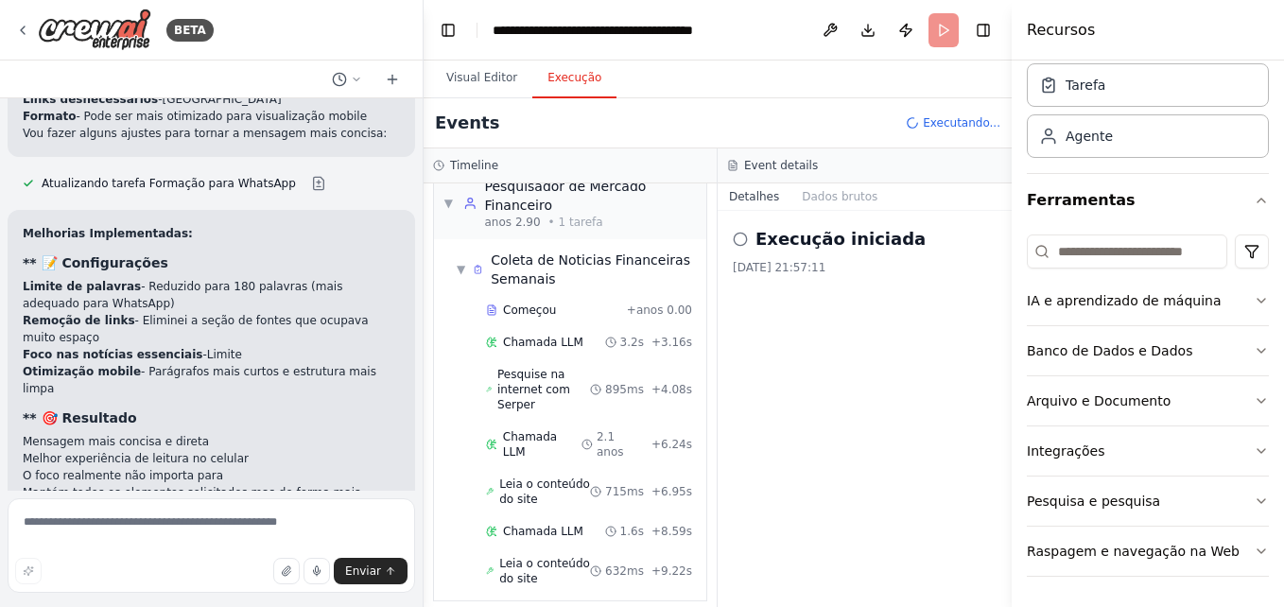
scroll to position [59, 0]
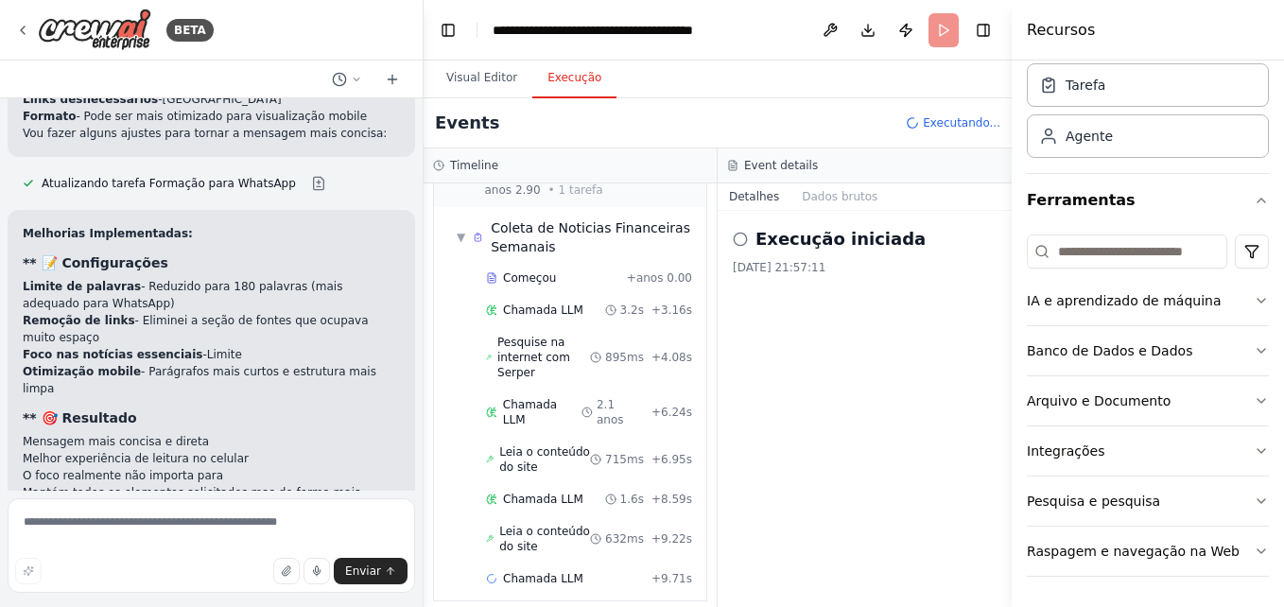
click at [917, 446] on div "Execução iniciada 29/09/2025, 21:57:11" at bounding box center [865, 409] width 294 height 396
click at [830, 129] on div "Events Executando..." at bounding box center [718, 123] width 588 height 50
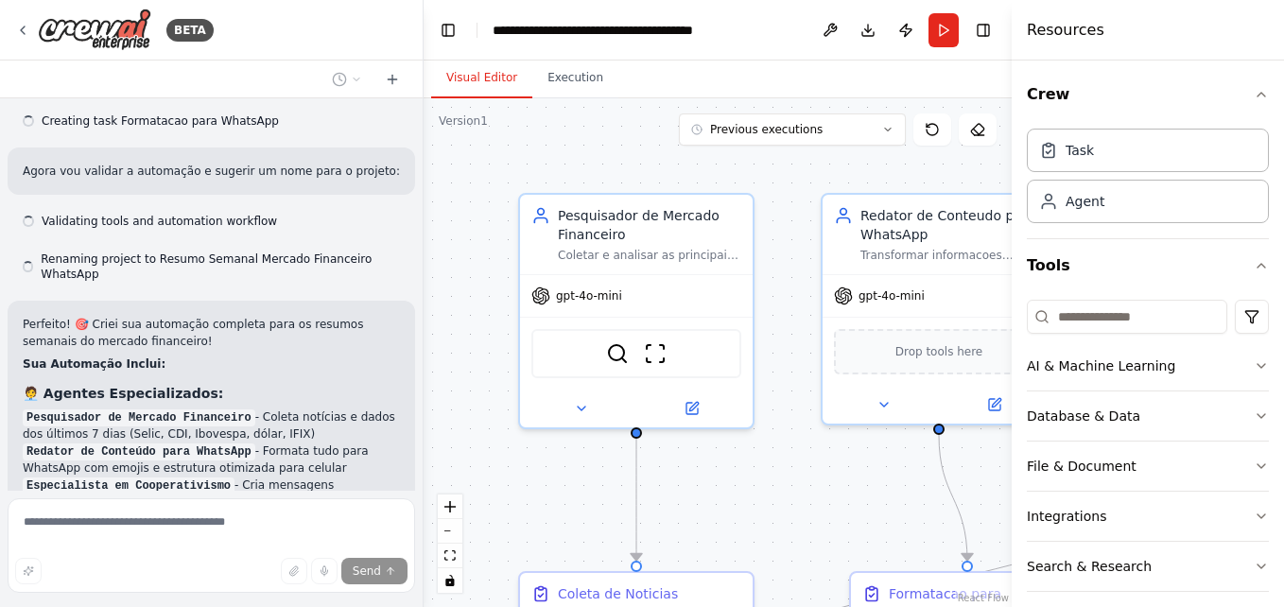
scroll to position [2486, 0]
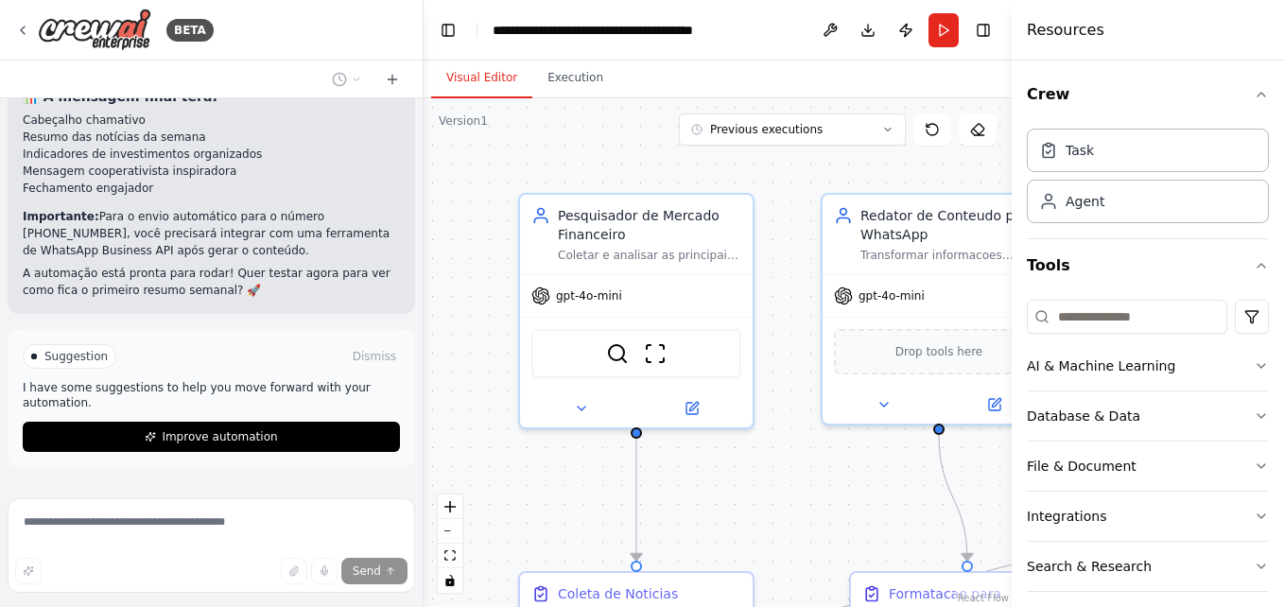
click at [848, 83] on div "Visual Editor Execution" at bounding box center [718, 80] width 588 height 38
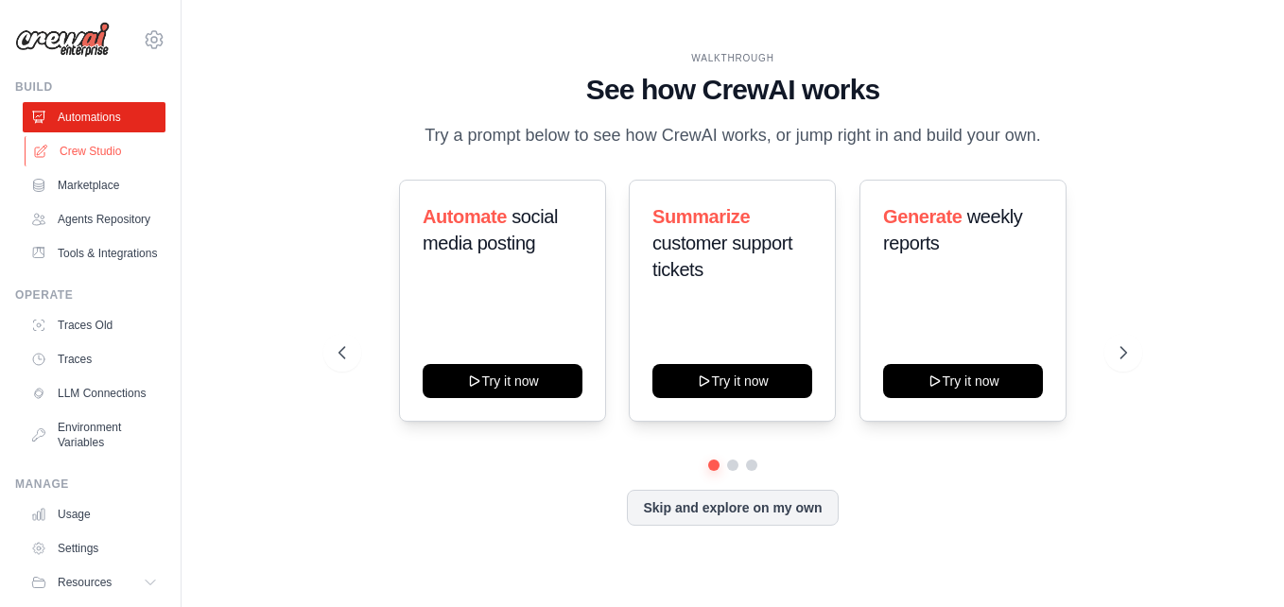
drag, startPoint x: 534, startPoint y: 0, endPoint x: 92, endPoint y: 149, distance: 466.9
click at [92, 149] on link "Crew Studio" at bounding box center [96, 151] width 143 height 30
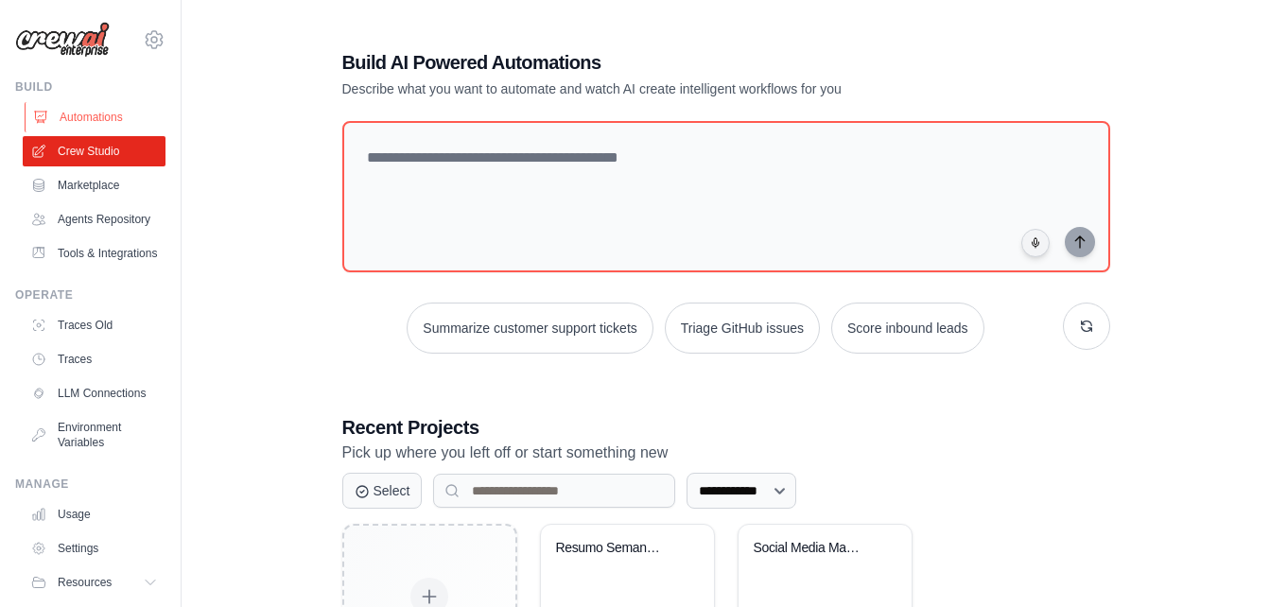
click at [116, 112] on link "Automations" at bounding box center [96, 117] width 143 height 30
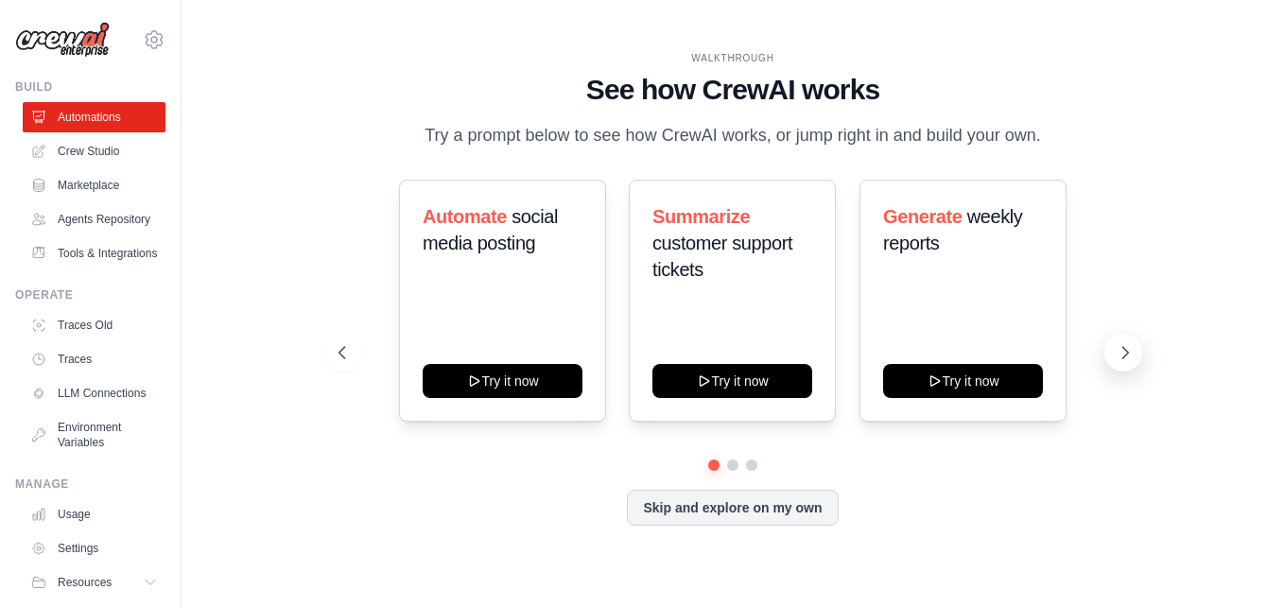
click at [1119, 355] on icon at bounding box center [1124, 352] width 19 height 19
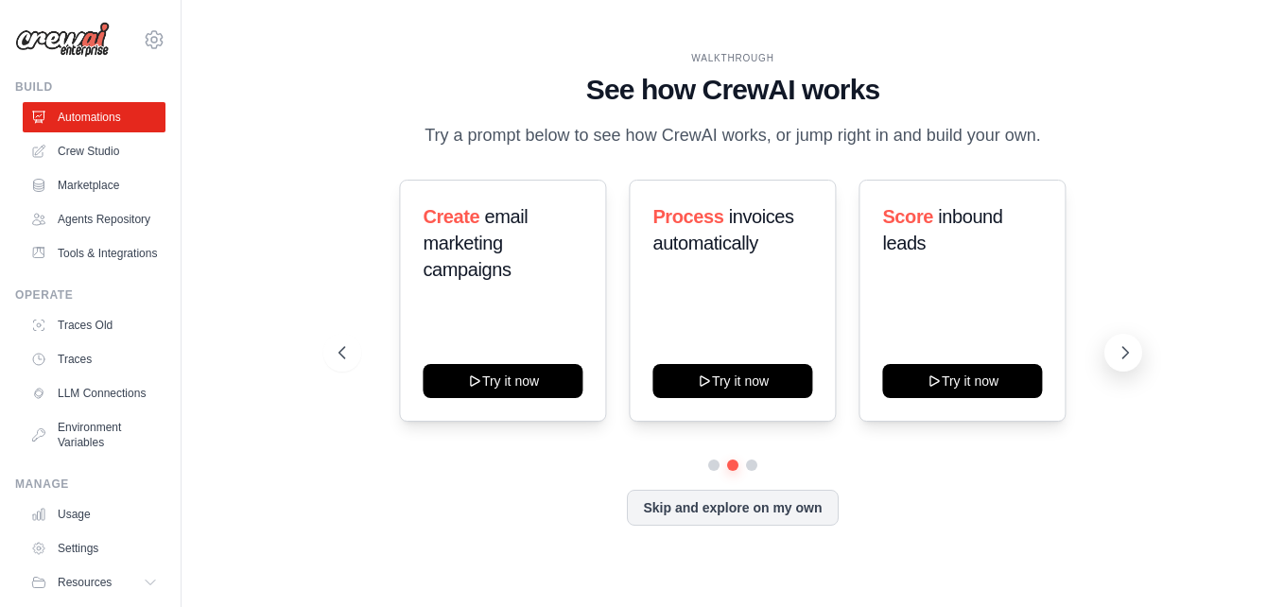
click at [1119, 355] on icon at bounding box center [1124, 352] width 19 height 19
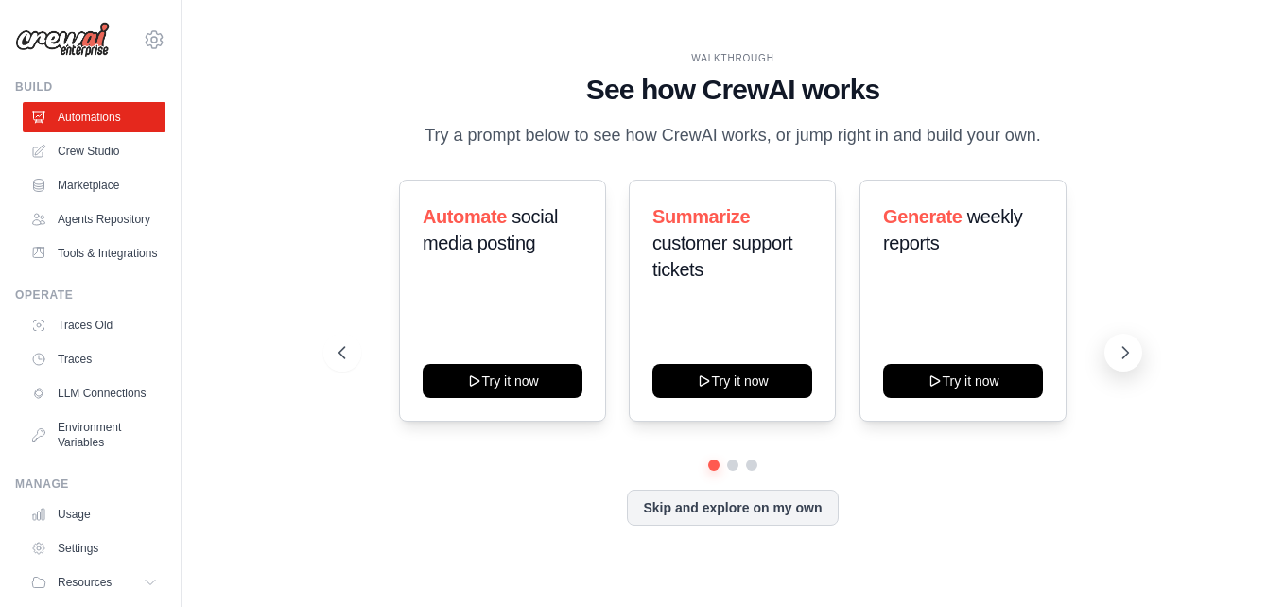
click at [1119, 355] on icon at bounding box center [1124, 352] width 19 height 19
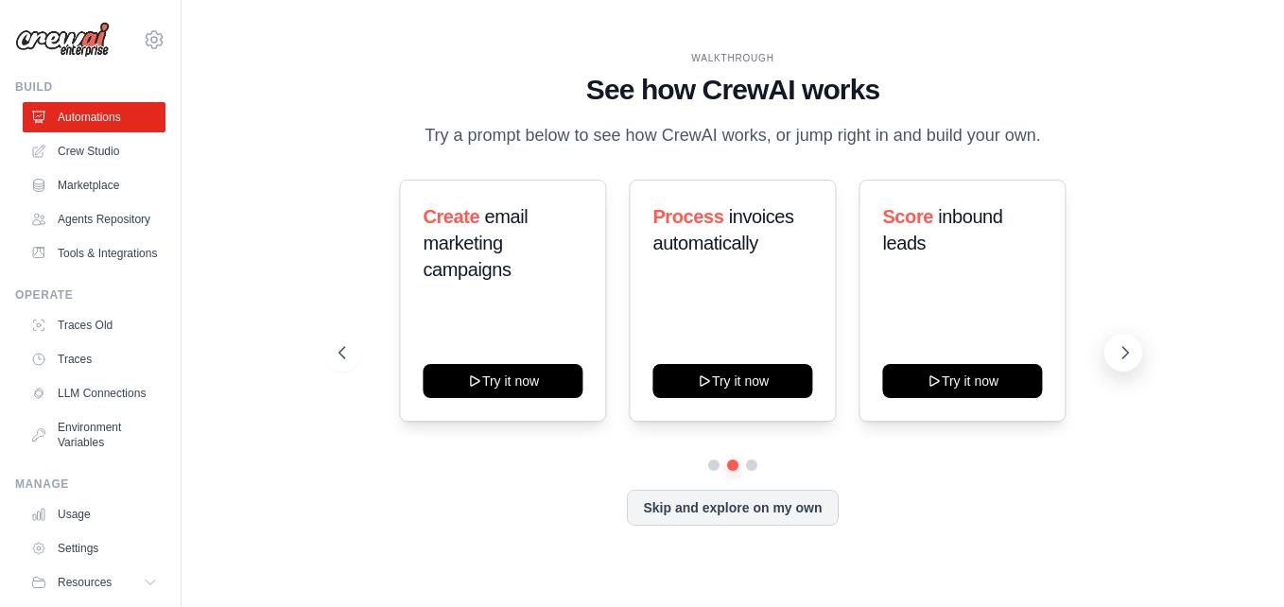
click at [1119, 355] on icon at bounding box center [1124, 352] width 19 height 19
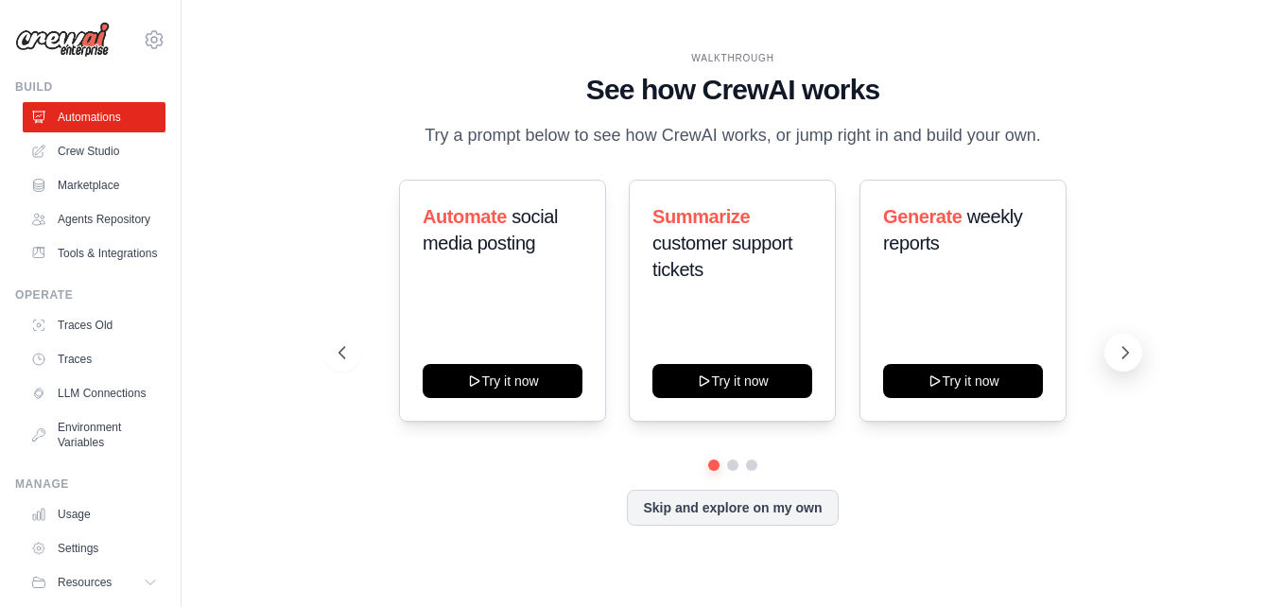
click at [1119, 355] on icon at bounding box center [1124, 352] width 19 height 19
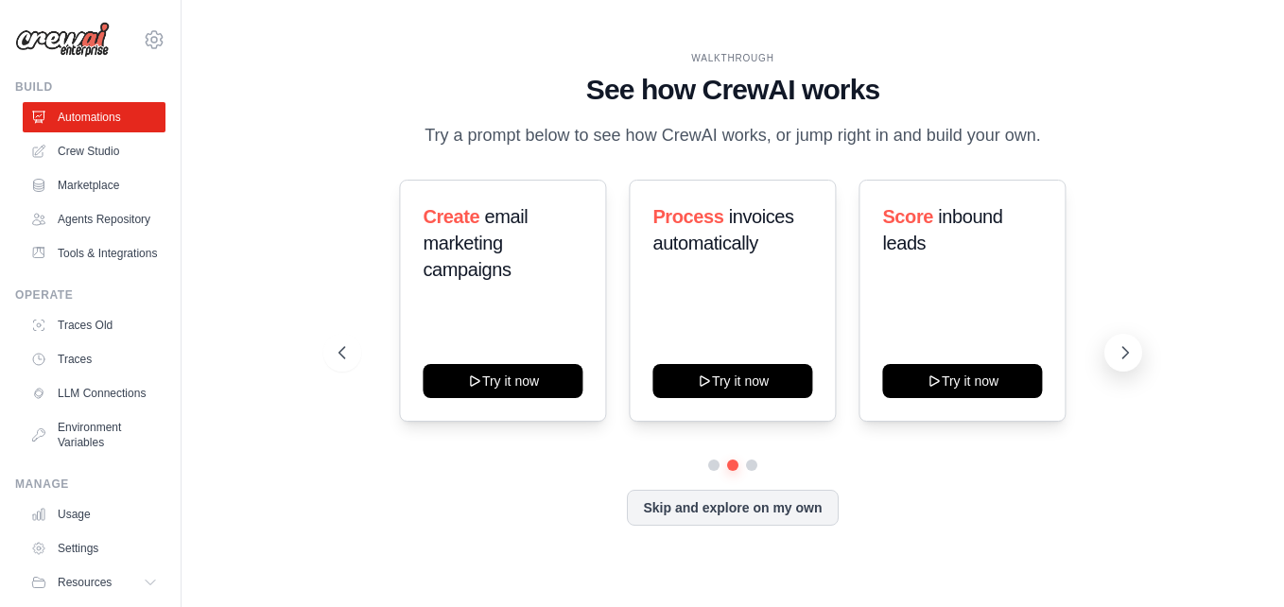
click at [1119, 355] on icon at bounding box center [1124, 352] width 19 height 19
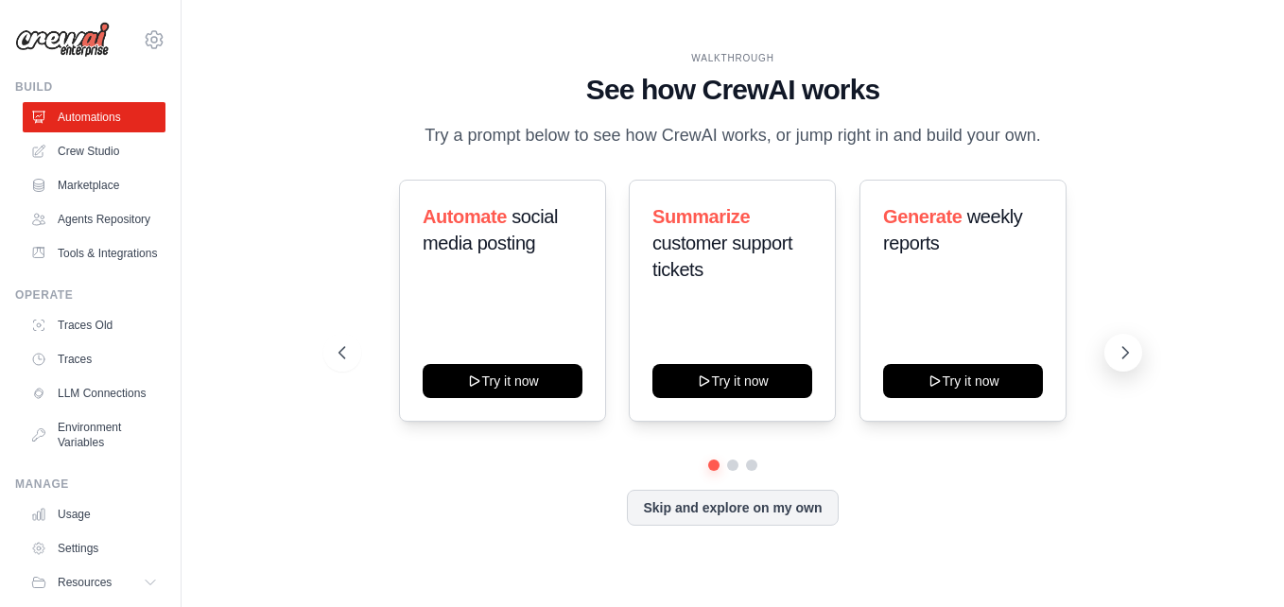
click at [1119, 355] on icon at bounding box center [1124, 352] width 19 height 19
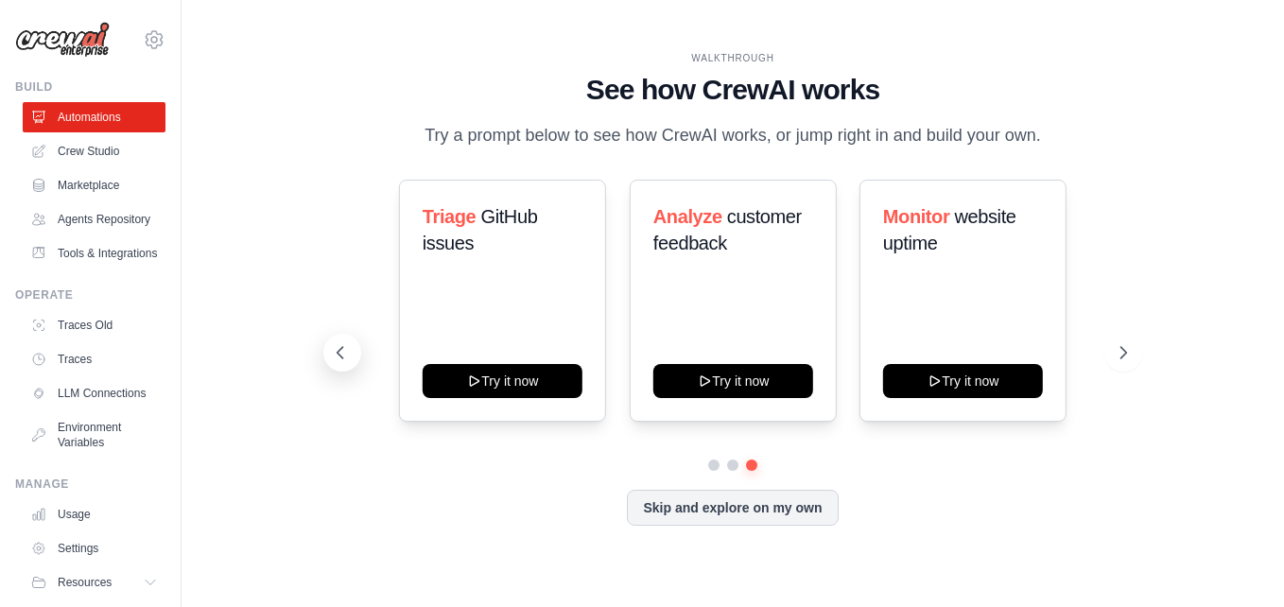
click at [339, 364] on button at bounding box center [342, 353] width 38 height 38
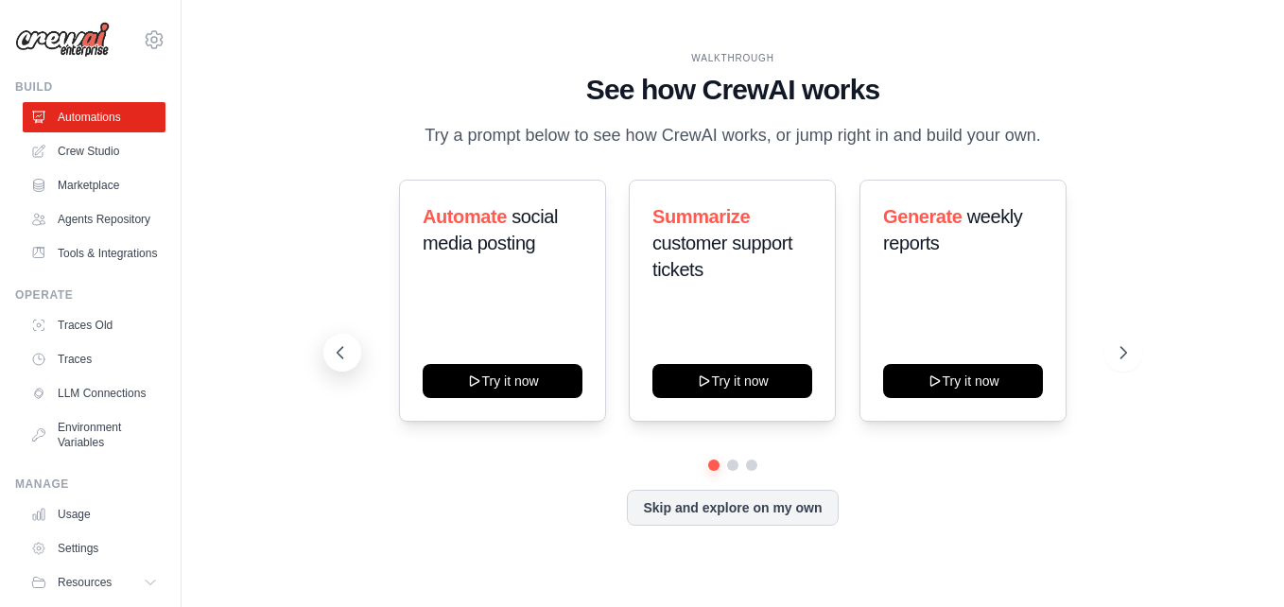
click at [342, 367] on button at bounding box center [342, 353] width 38 height 38
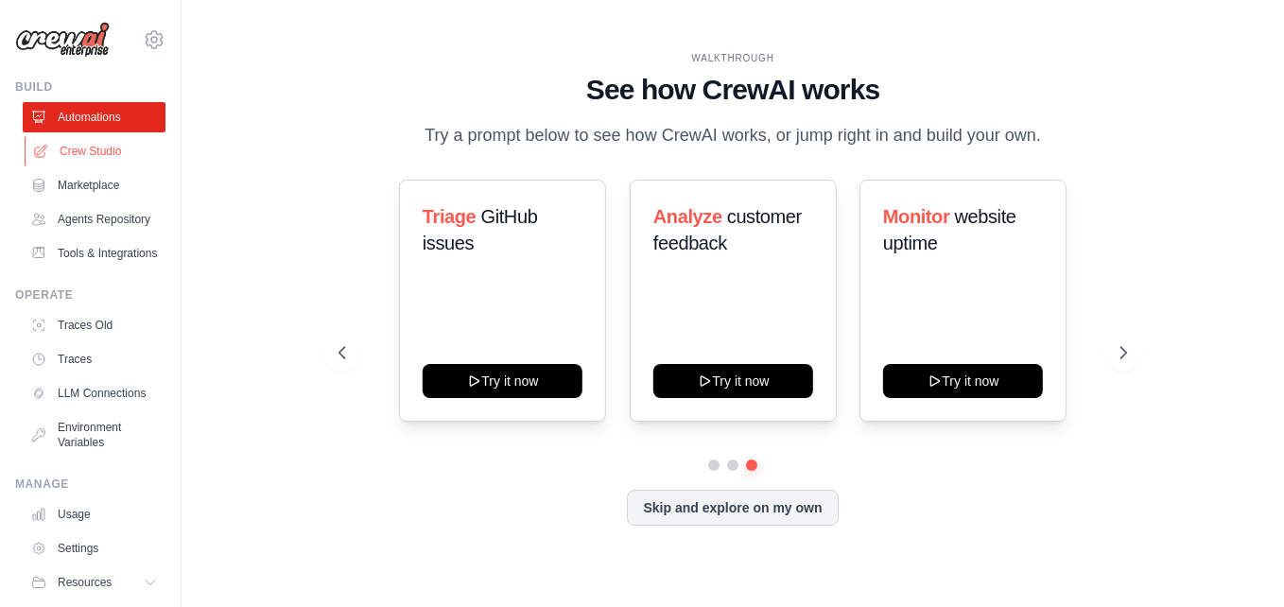
click at [106, 147] on link "Crew Studio" at bounding box center [96, 151] width 143 height 30
